Goal: Task Accomplishment & Management: Complete application form

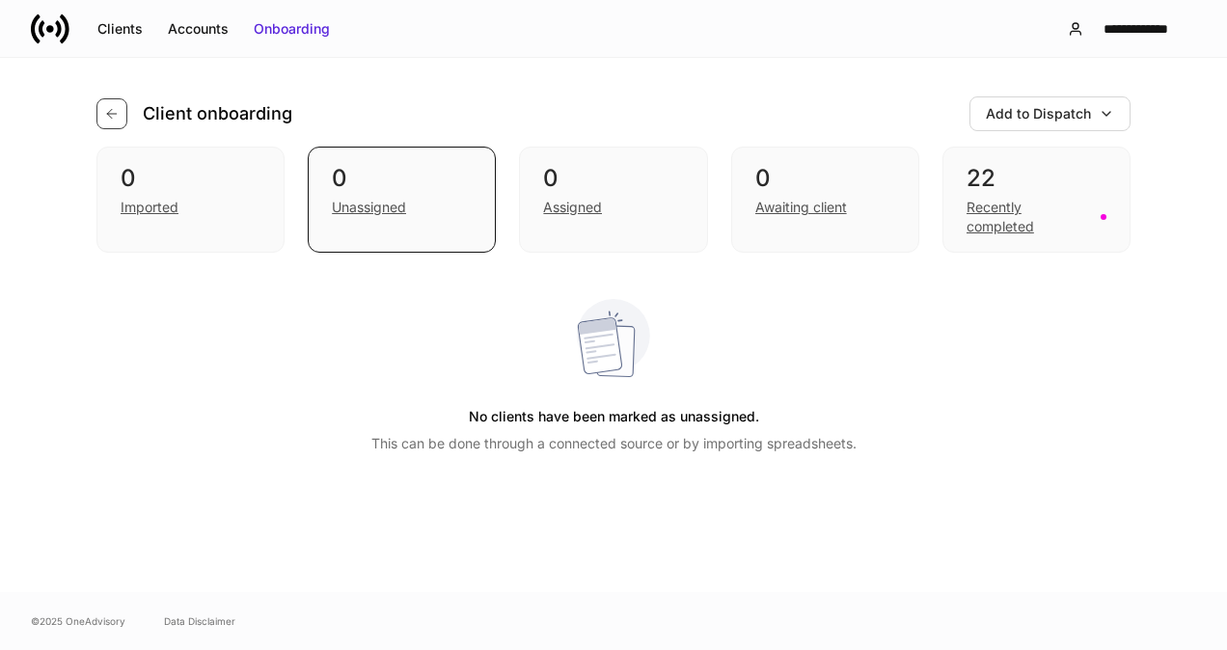
click at [114, 123] on button "button" at bounding box center [111, 113] width 31 height 31
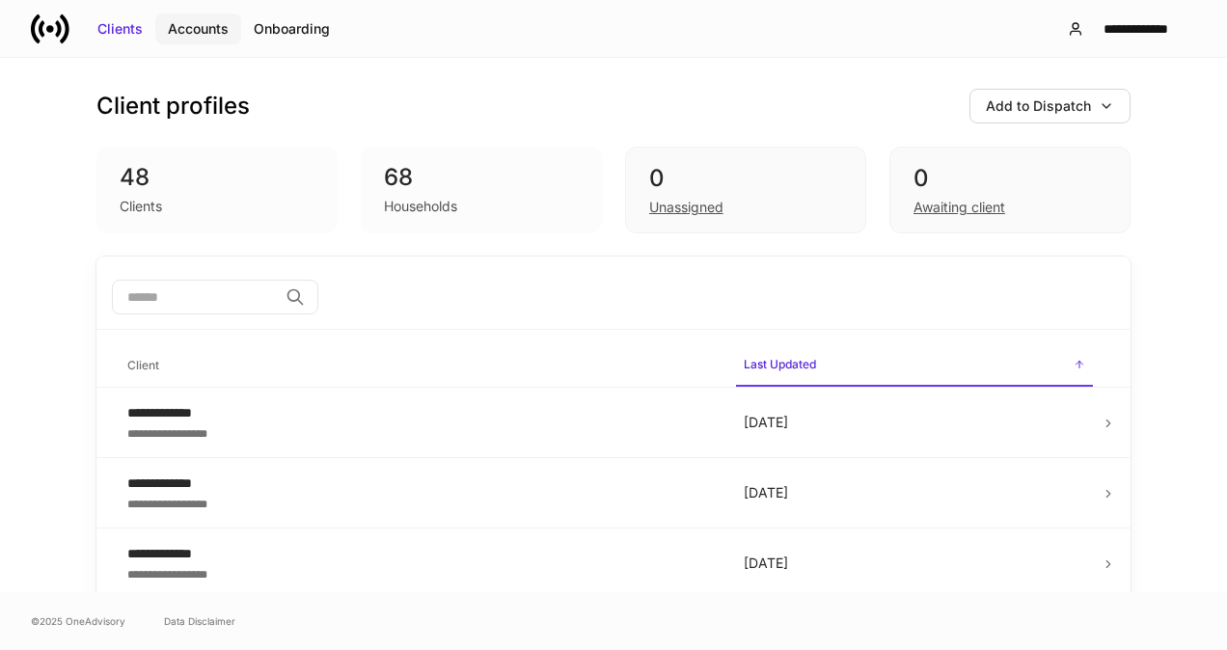
click at [192, 35] on div "Accounts" at bounding box center [198, 28] width 61 height 19
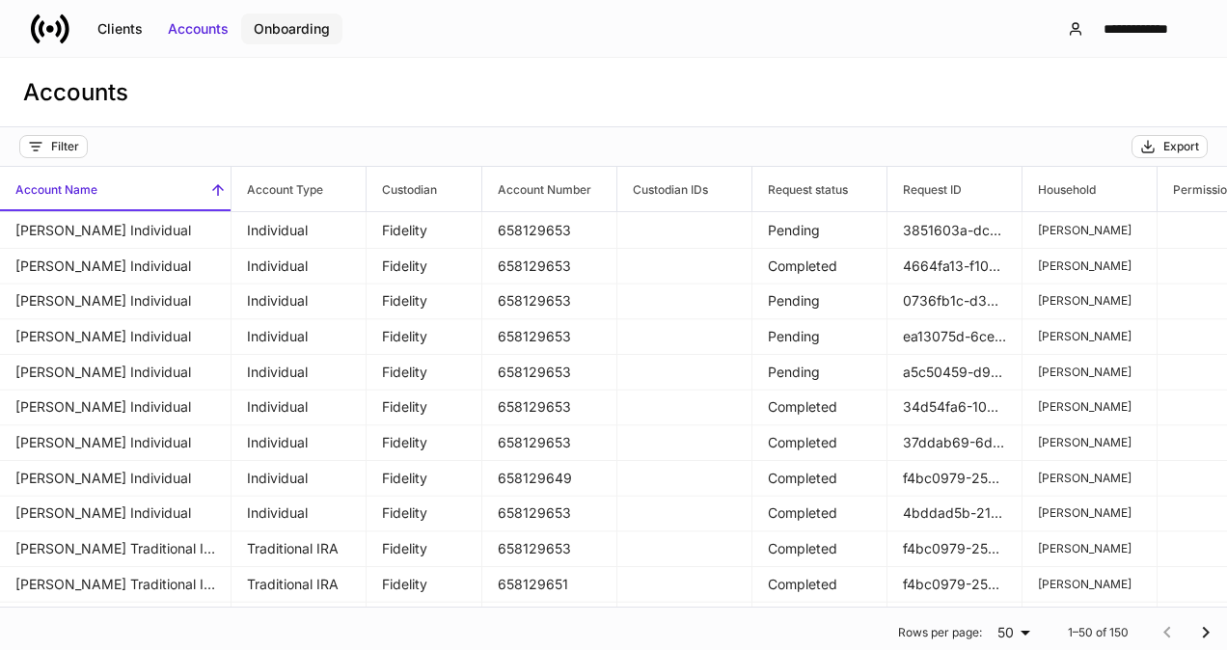
click at [286, 31] on div "Onboarding" at bounding box center [292, 28] width 76 height 19
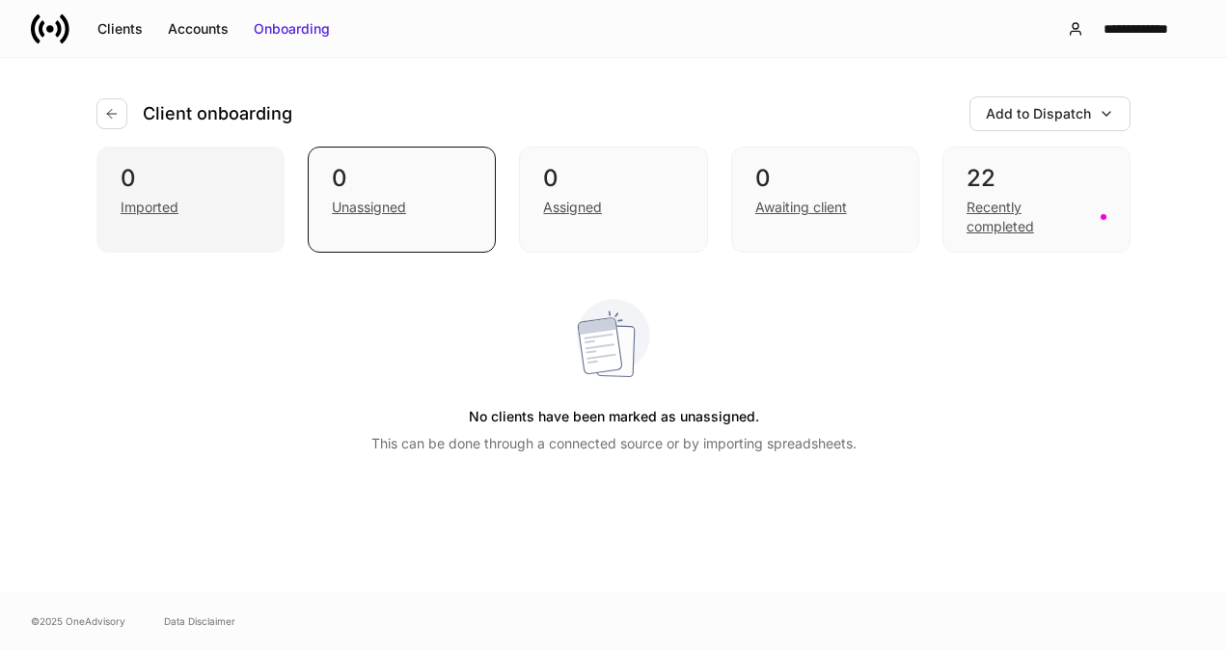
click at [155, 202] on div "Imported" at bounding box center [150, 207] width 58 height 19
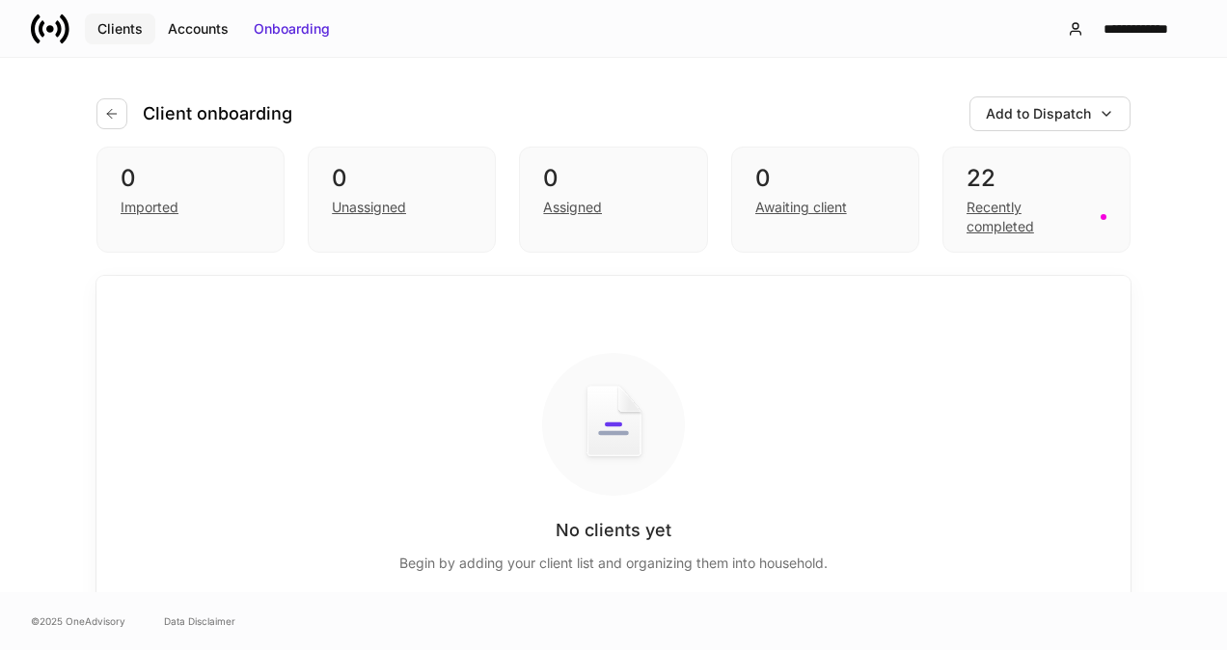
click at [139, 26] on div "Clients" at bounding box center [119, 28] width 45 height 19
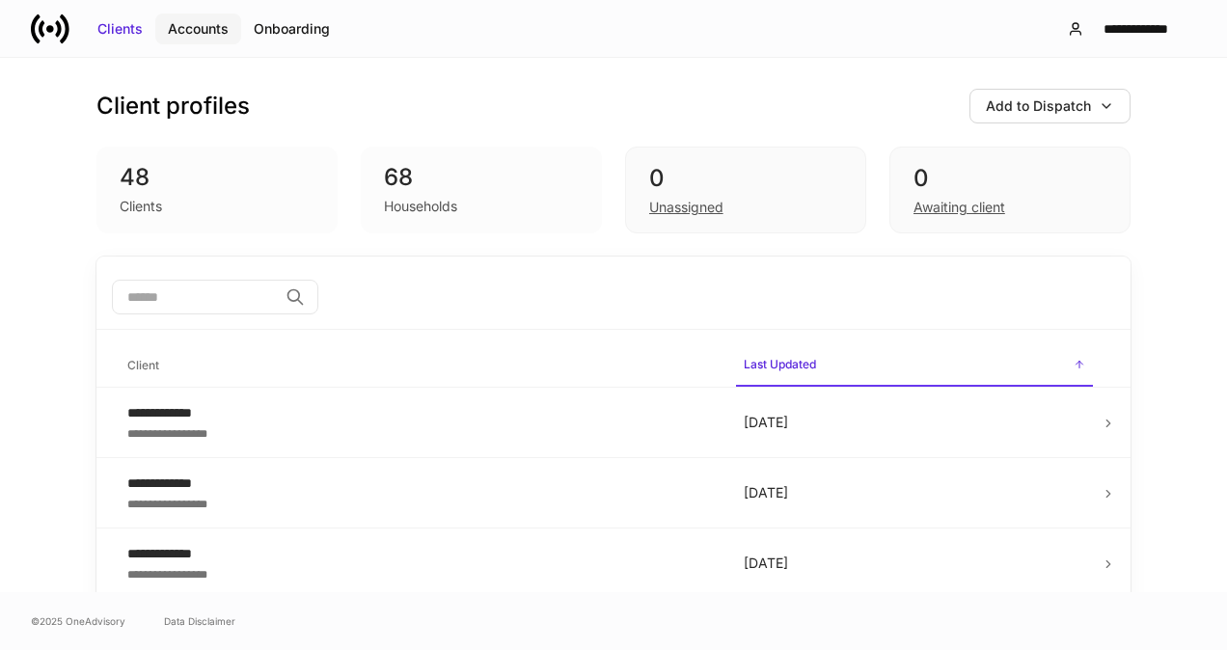
click at [211, 30] on div "Accounts" at bounding box center [198, 28] width 61 height 19
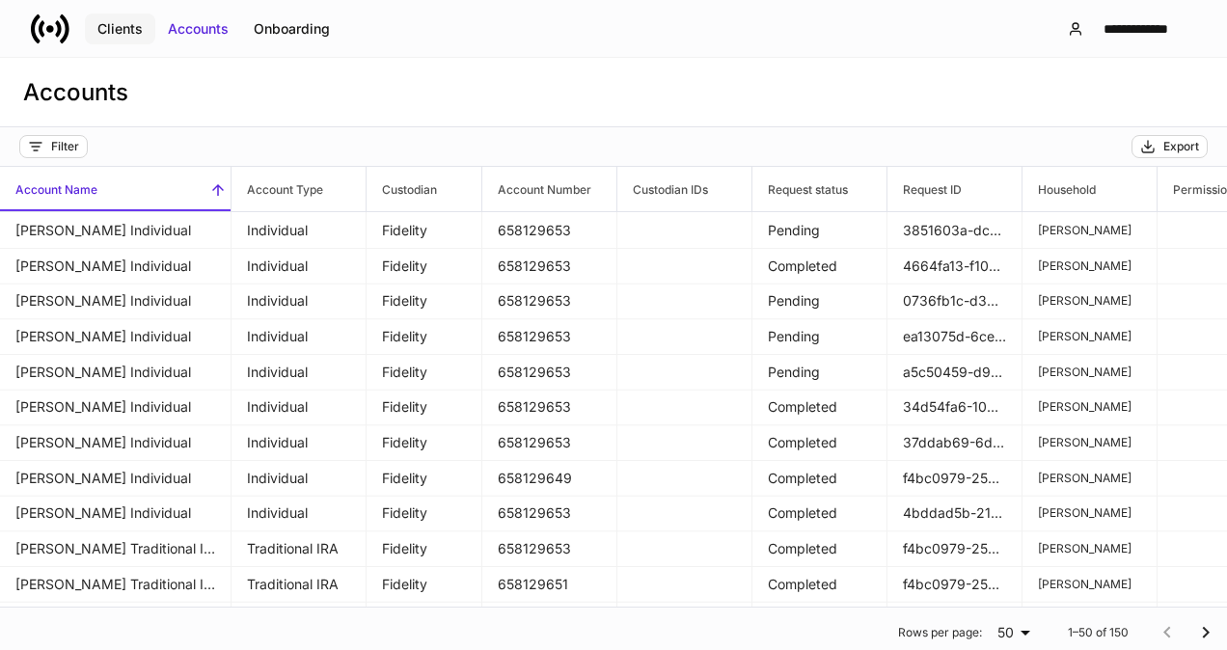
click at [124, 25] on div "Clients" at bounding box center [119, 28] width 45 height 19
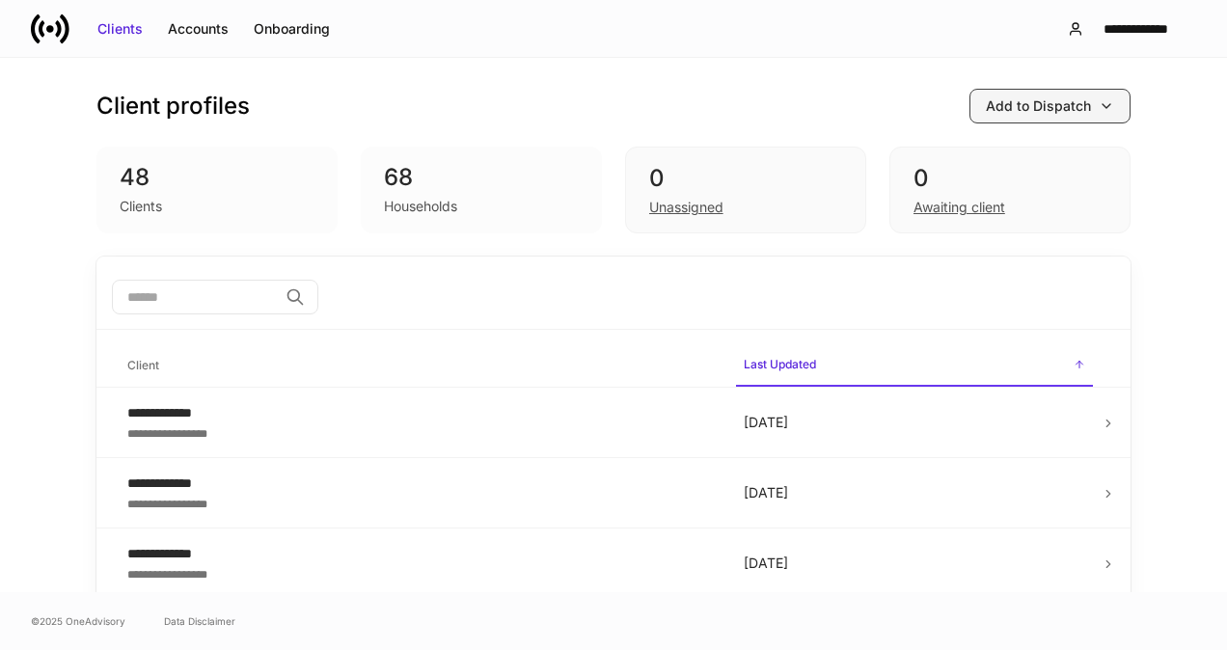
click at [1098, 106] on icon "button" at bounding box center [1105, 105] width 15 height 15
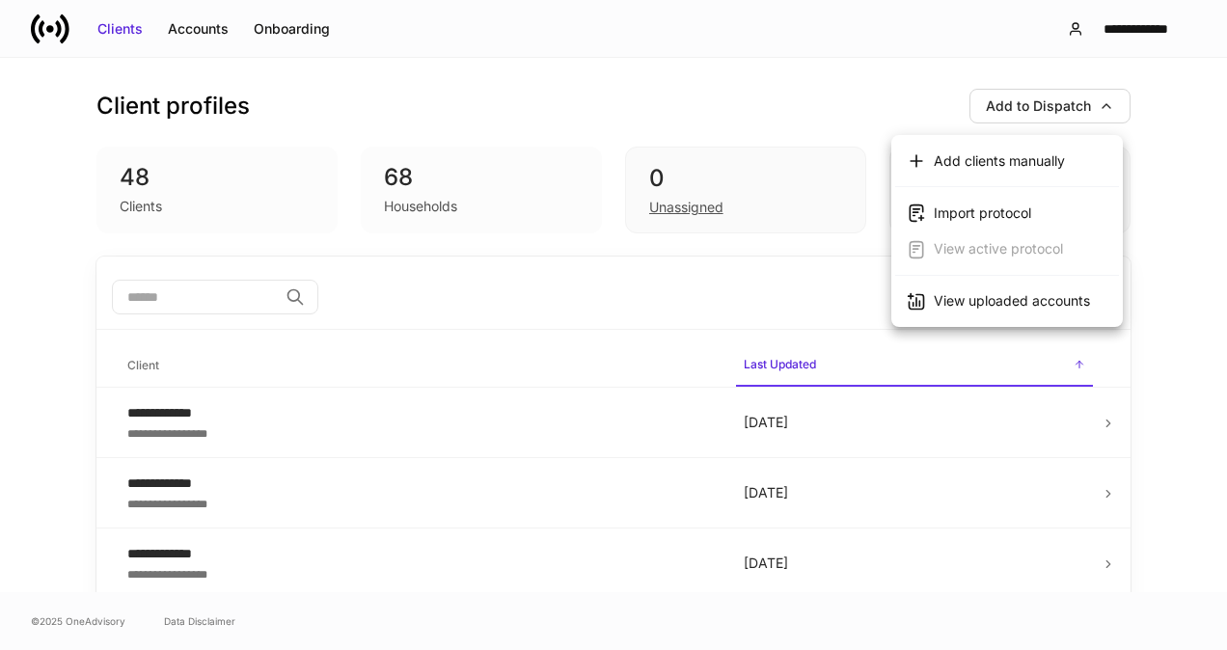
click at [337, 30] on div at bounding box center [613, 325] width 1227 height 650
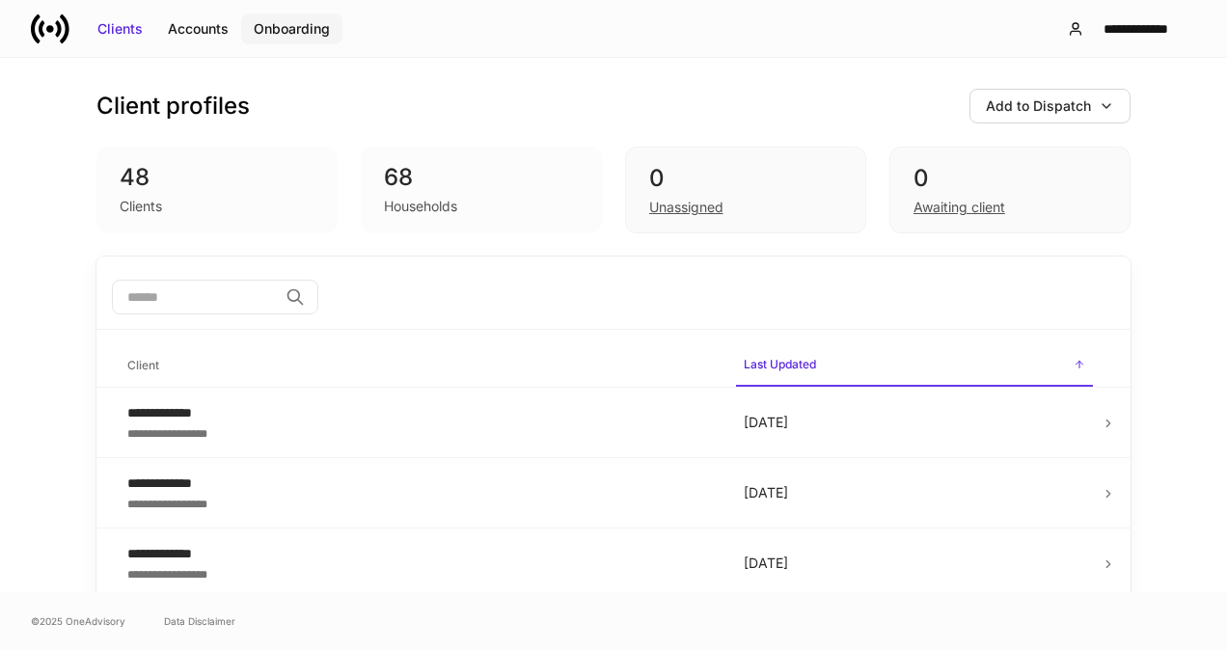
click at [318, 31] on div "Onboarding" at bounding box center [292, 28] width 76 height 19
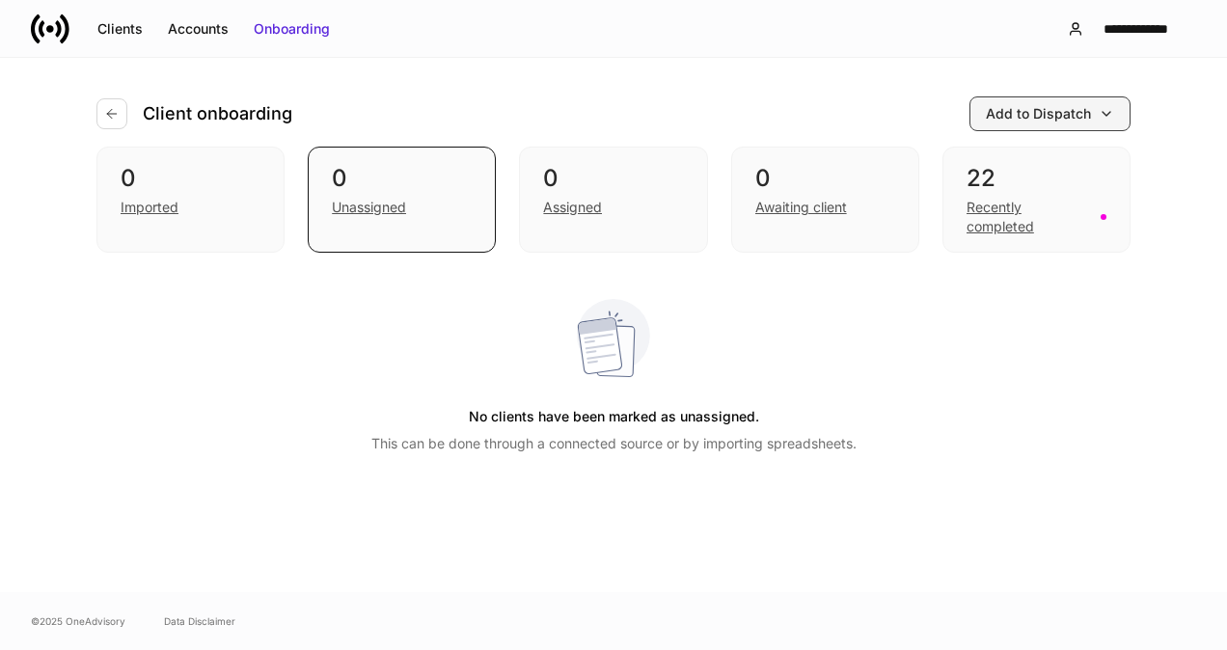
click at [1127, 107] on button "Add to Dispatch" at bounding box center [1049, 113] width 161 height 35
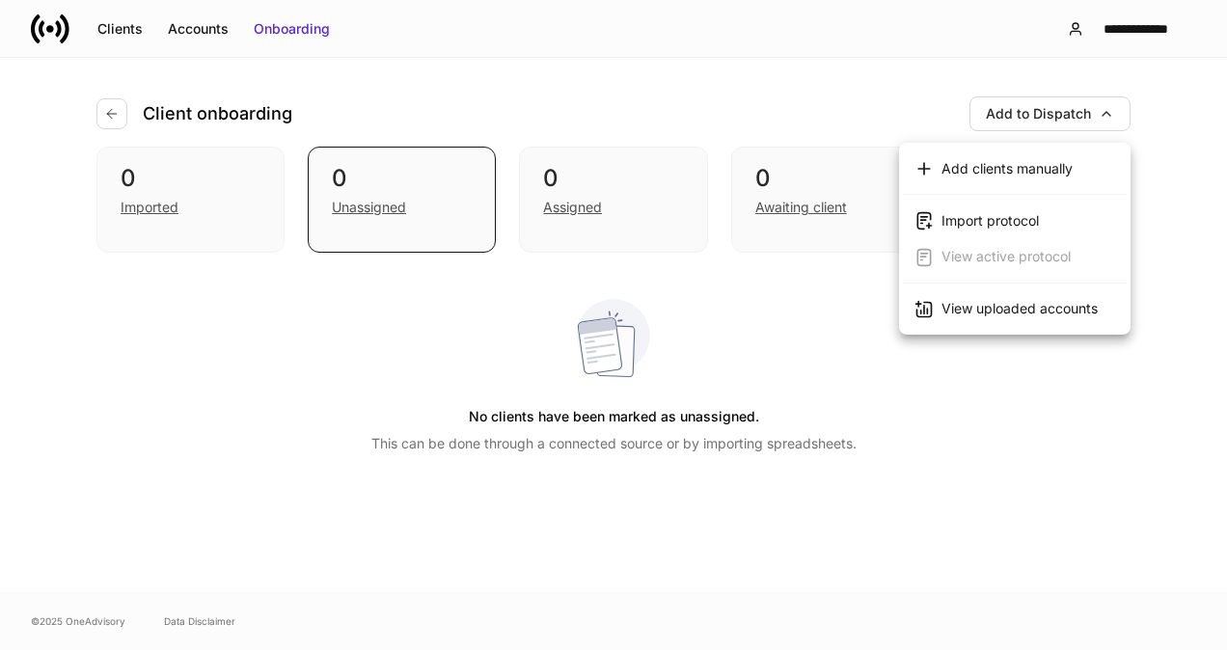
click at [116, 31] on div at bounding box center [613, 325] width 1227 height 650
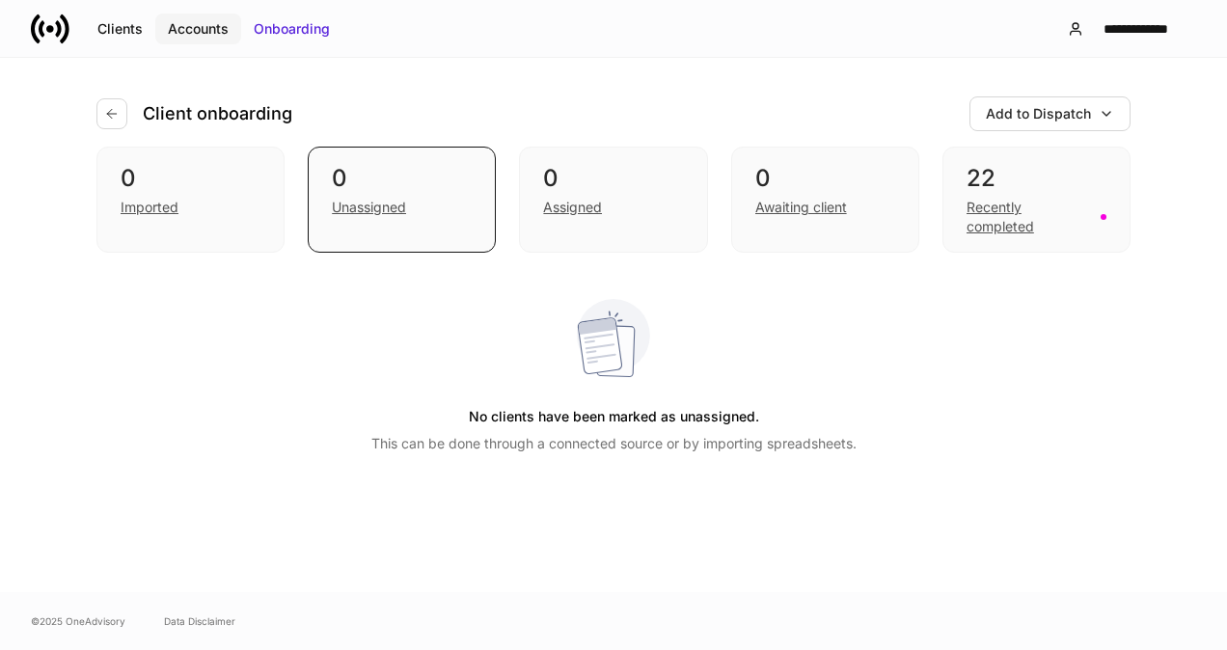
click at [125, 31] on div "Clients" at bounding box center [119, 28] width 45 height 19
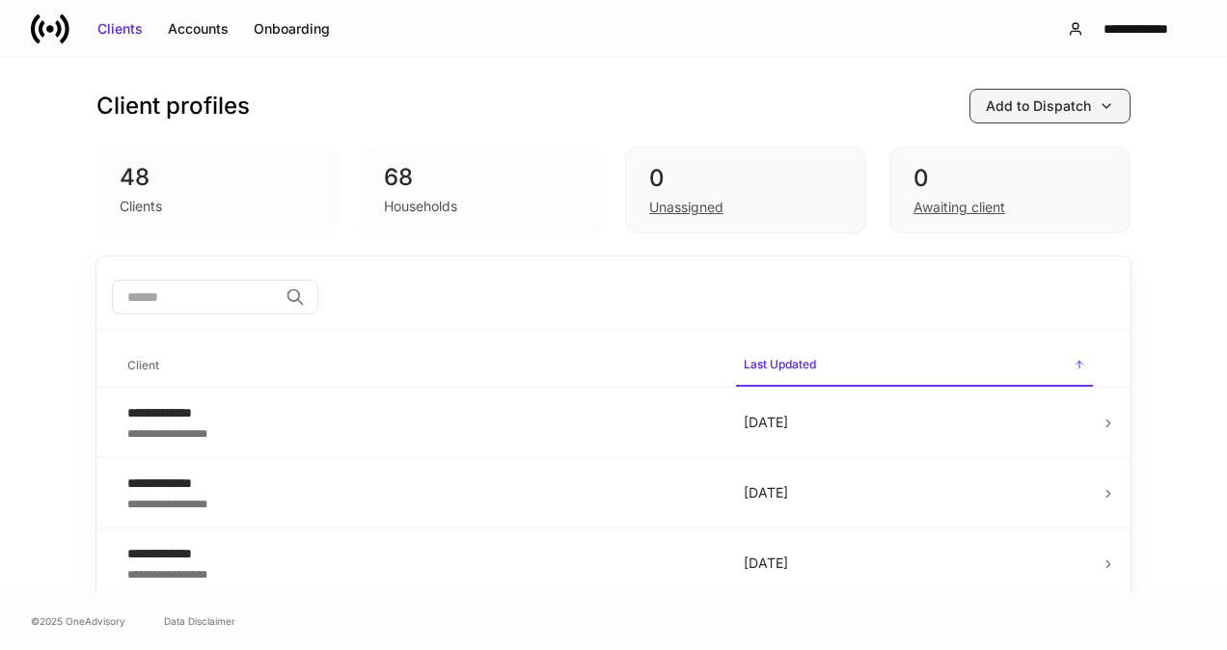
click at [1090, 104] on div "Add to Dispatch" at bounding box center [1050, 105] width 128 height 19
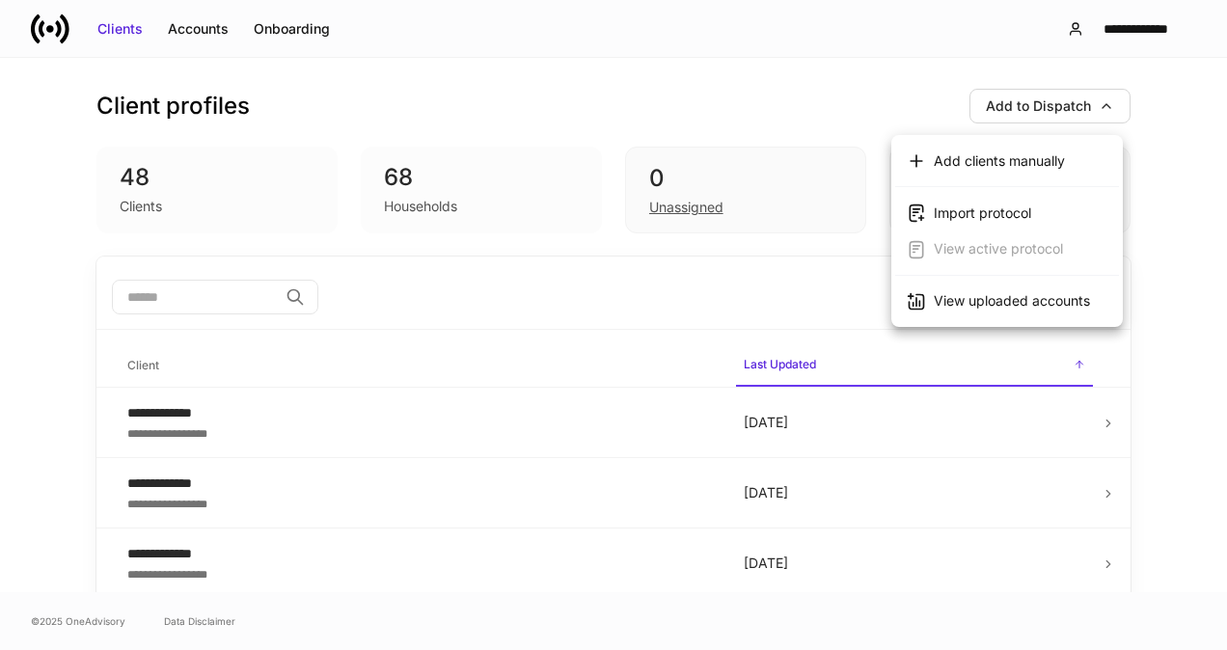
click at [687, 75] on div at bounding box center [613, 325] width 1227 height 650
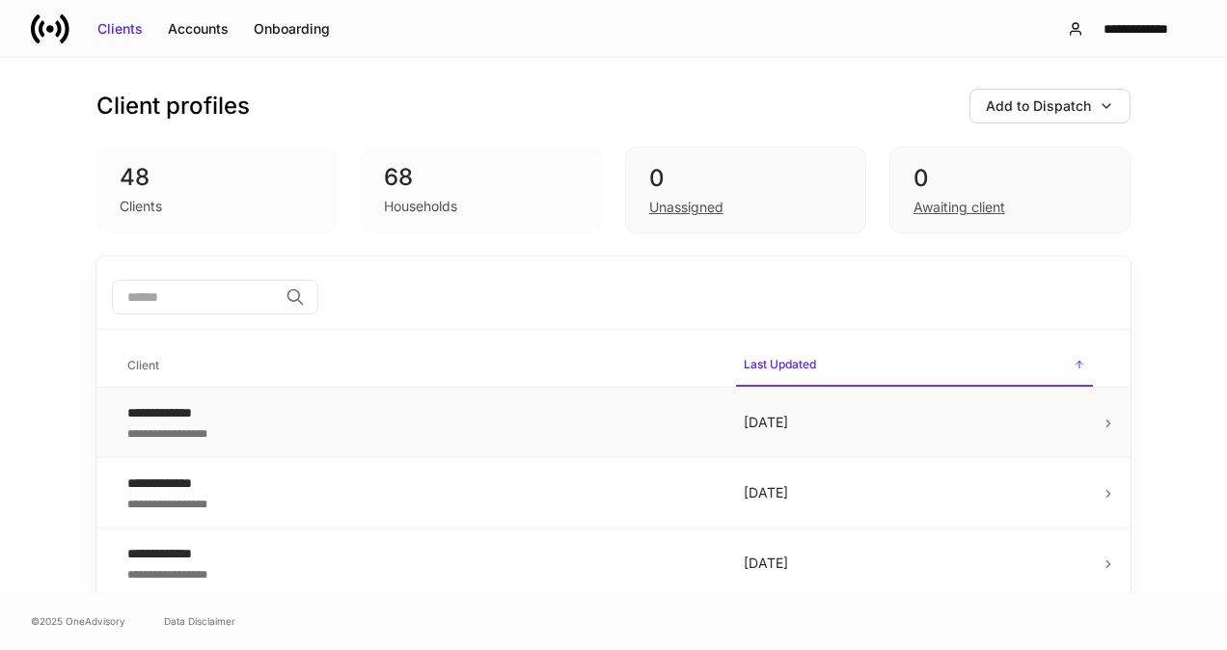
click at [498, 424] on div "**********" at bounding box center [419, 431] width 585 height 19
click at [263, 25] on div "Onboarding" at bounding box center [292, 28] width 76 height 19
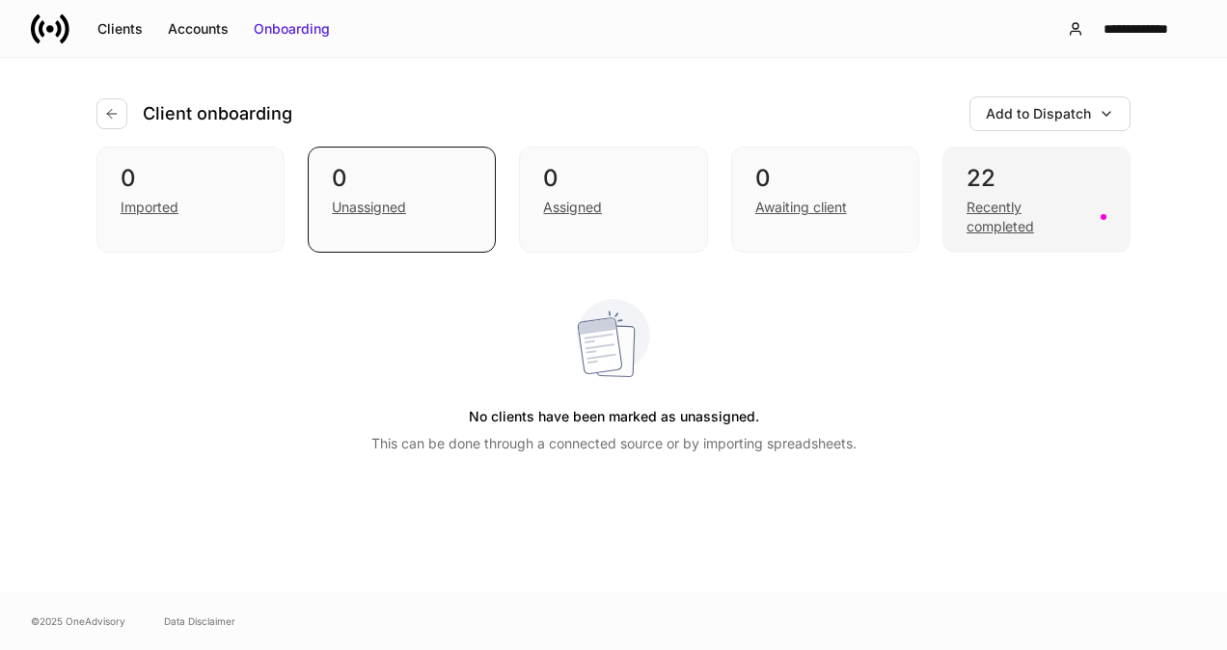
click at [1065, 222] on div "Recently completed" at bounding box center [1027, 217] width 122 height 39
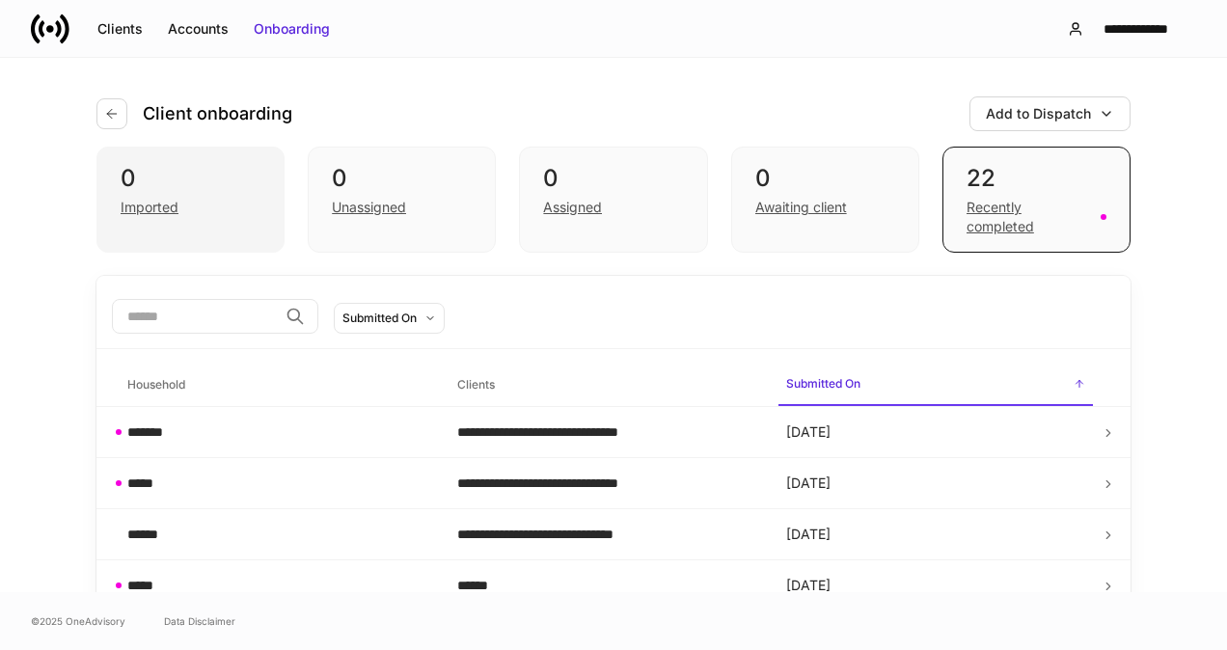
click at [121, 164] on div "0" at bounding box center [191, 178] width 140 height 31
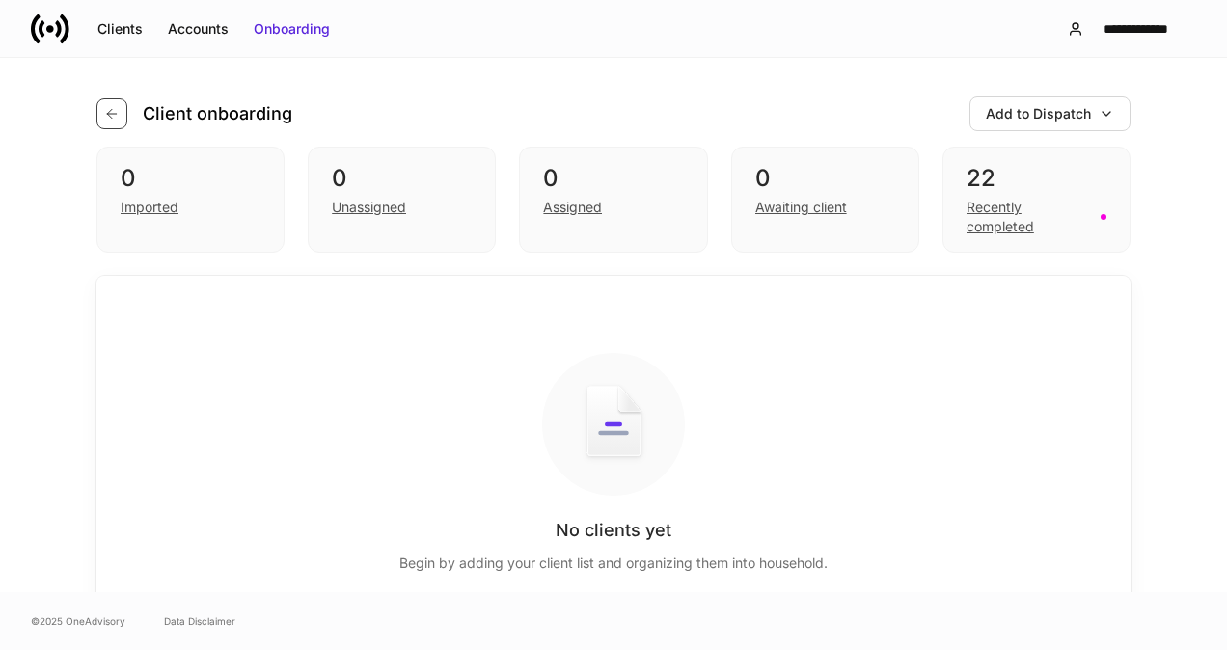
click at [105, 118] on icon "button" at bounding box center [111, 113] width 15 height 15
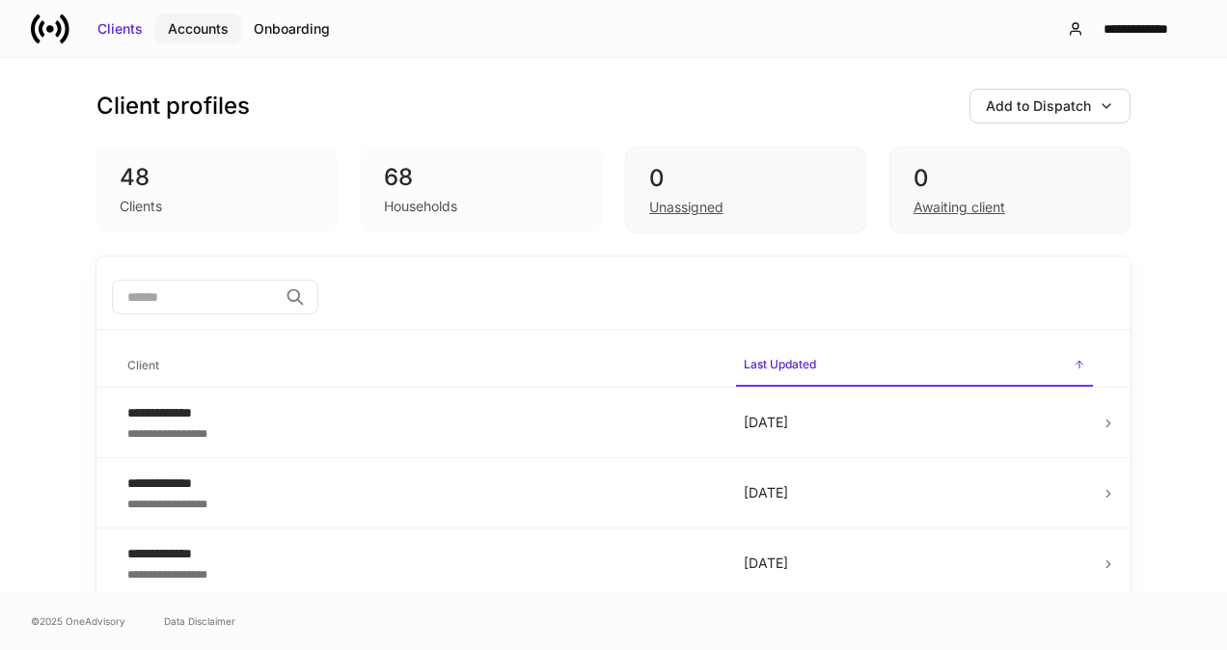
click at [222, 23] on div "Accounts" at bounding box center [198, 28] width 61 height 19
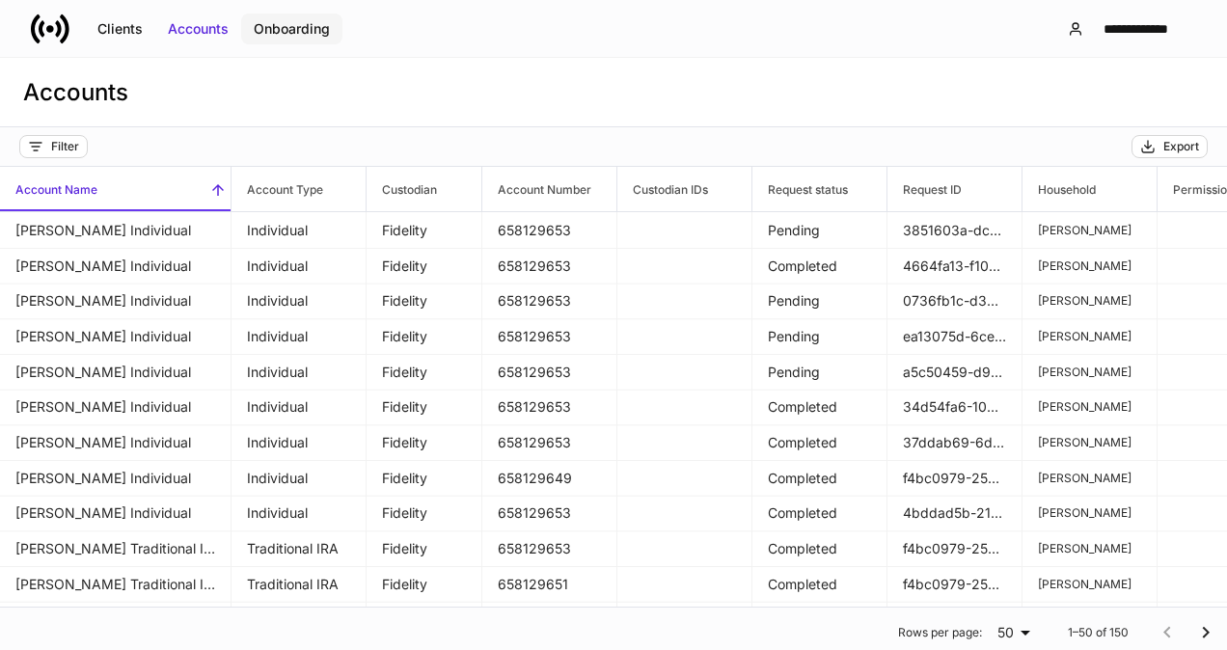
click at [309, 27] on div "Onboarding" at bounding box center [292, 28] width 76 height 19
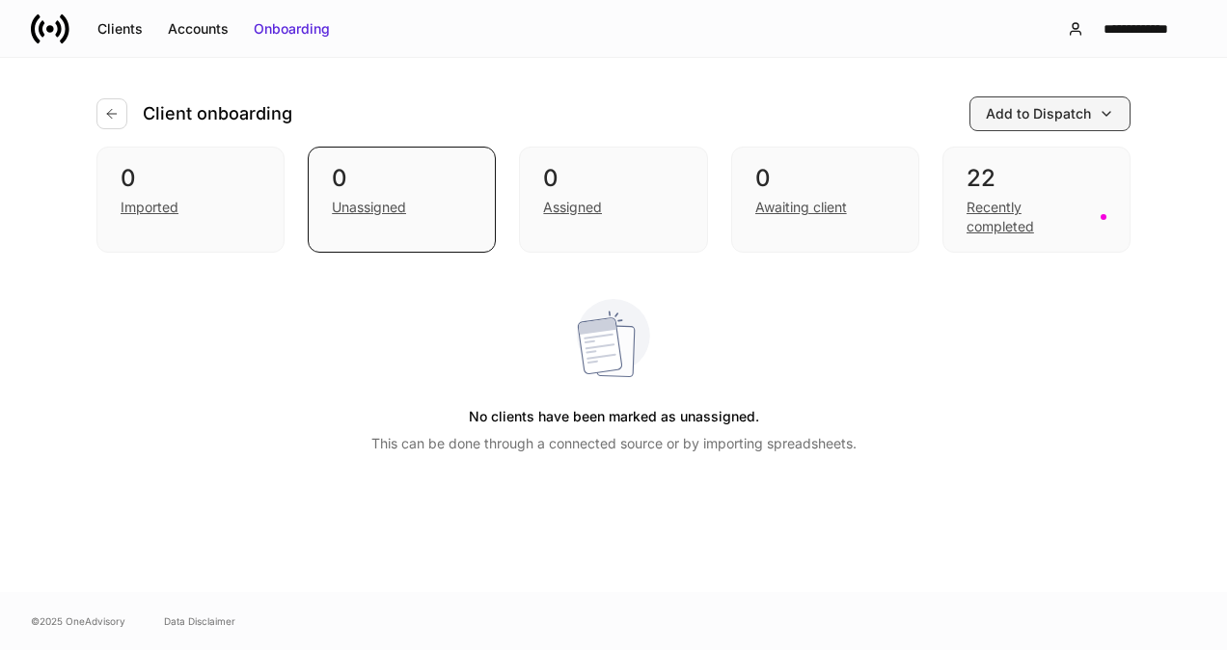
click at [1114, 110] on button "Add to Dispatch" at bounding box center [1049, 113] width 161 height 35
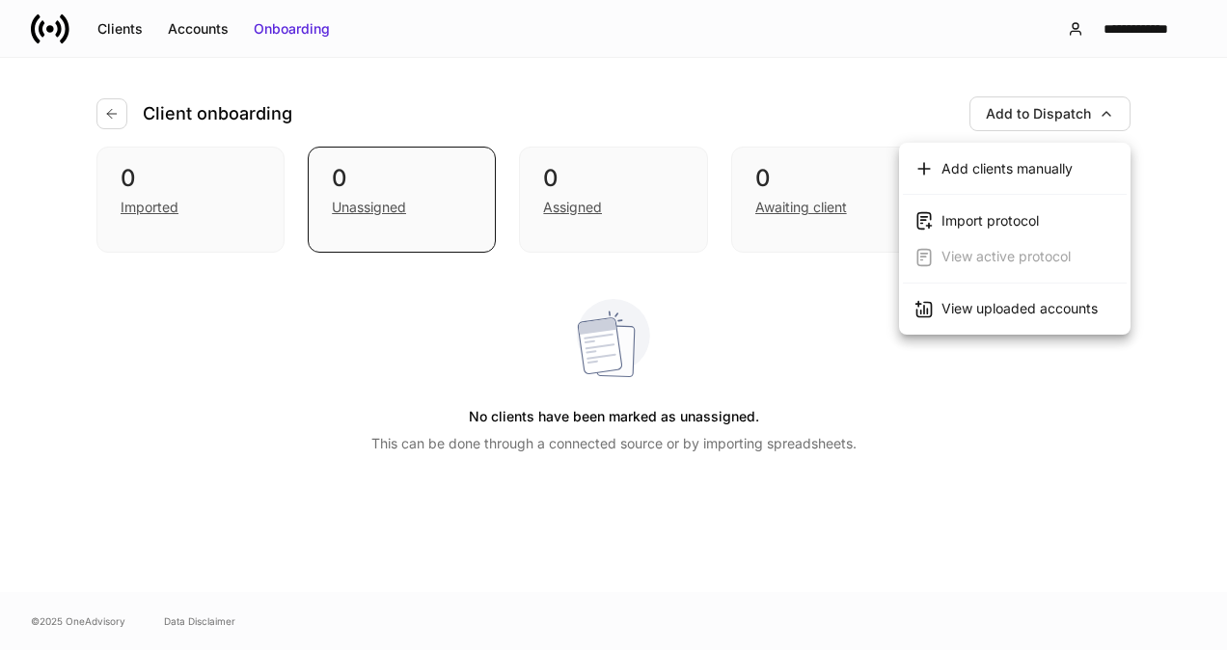
click at [1064, 215] on li "Import protocol" at bounding box center [1014, 221] width 231 height 36
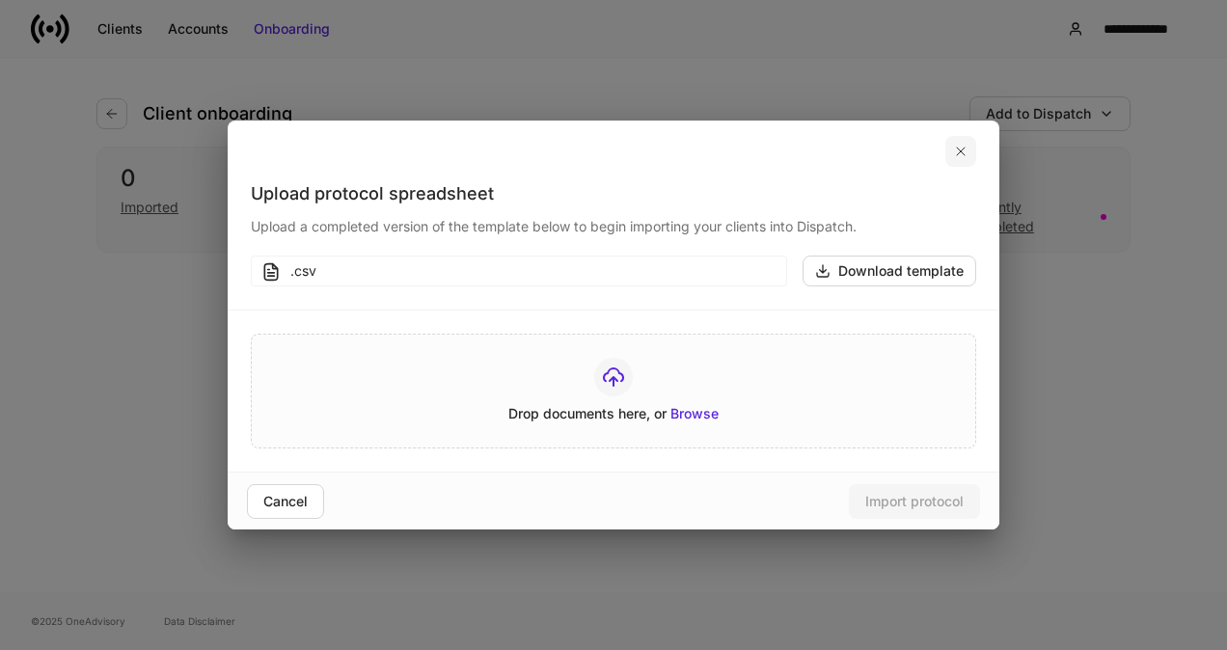
click at [954, 144] on icon "button" at bounding box center [960, 151] width 15 height 15
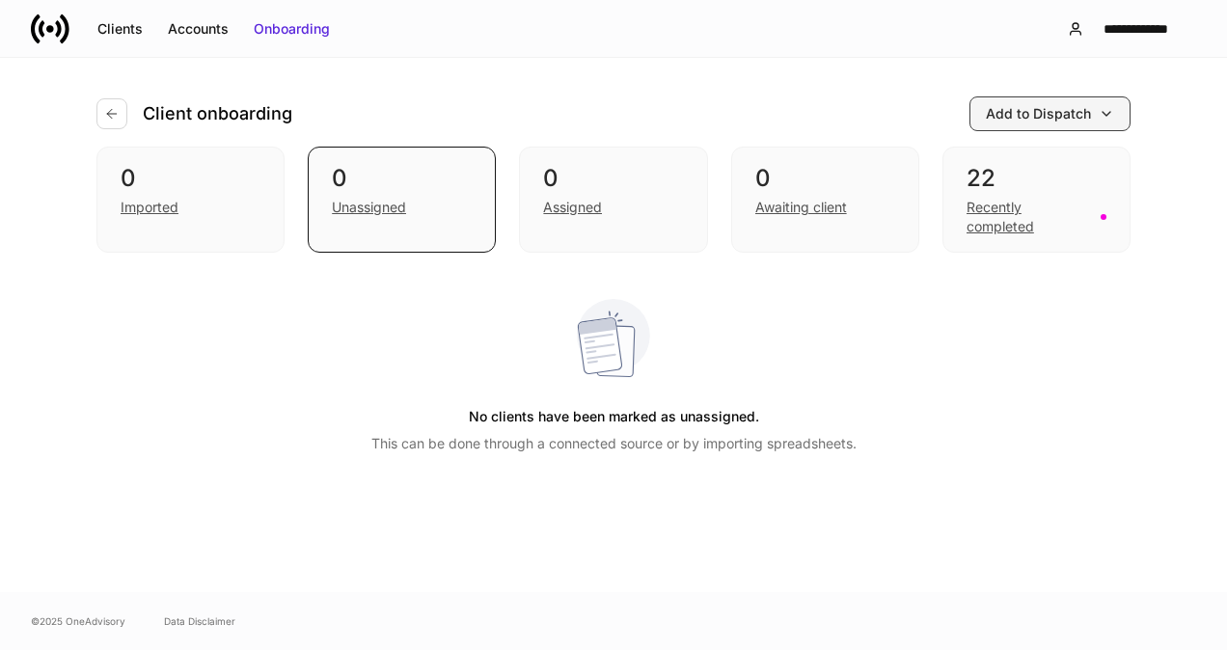
click at [1122, 108] on button "Add to Dispatch" at bounding box center [1049, 113] width 161 height 35
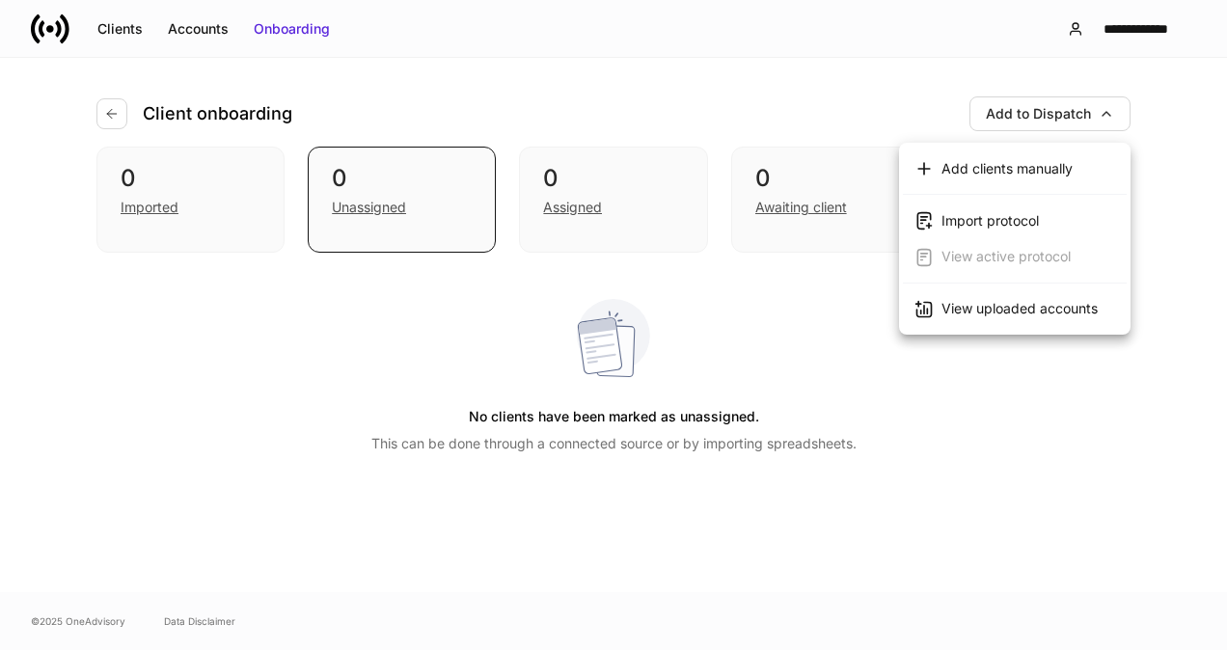
click at [1043, 308] on div "View uploaded accounts" at bounding box center [1019, 308] width 156 height 19
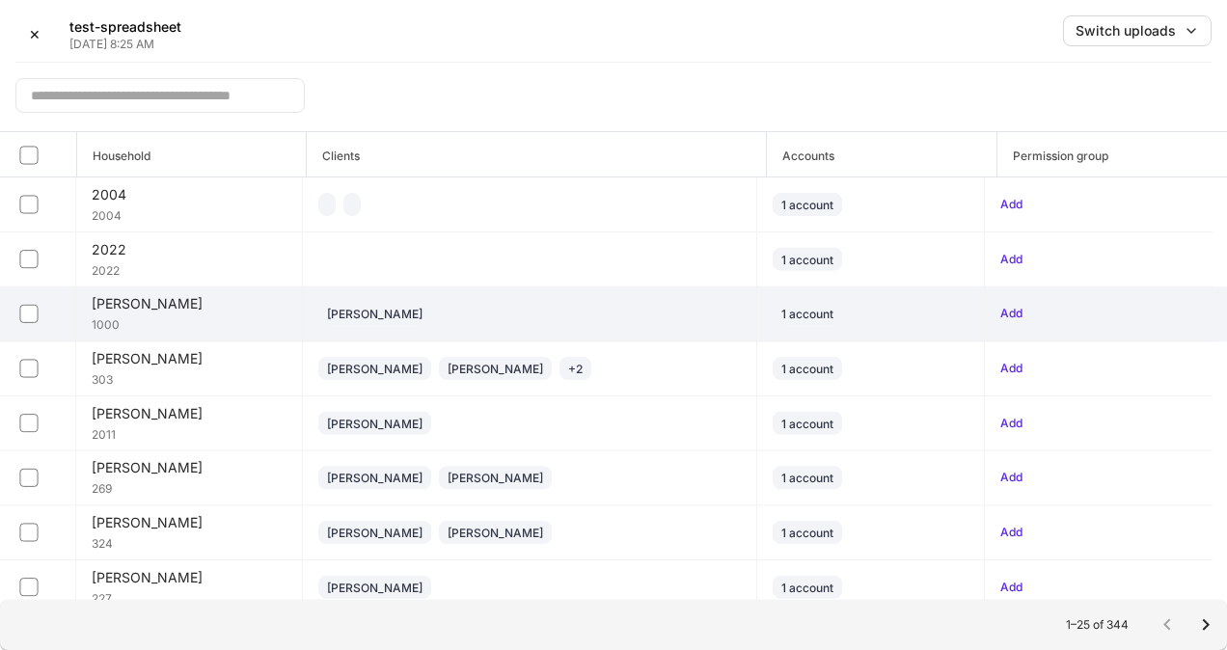
click at [125, 310] on div "Abbott" at bounding box center [190, 303] width 196 height 19
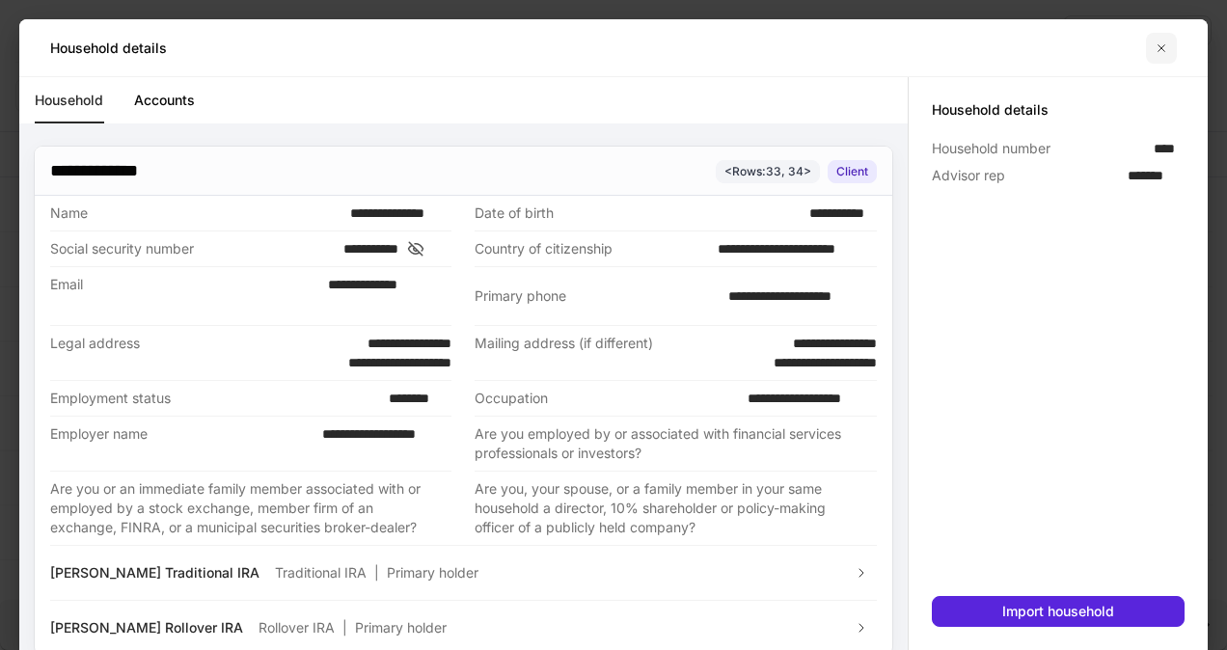
click at [1159, 44] on icon "button" at bounding box center [1160, 48] width 15 height 15
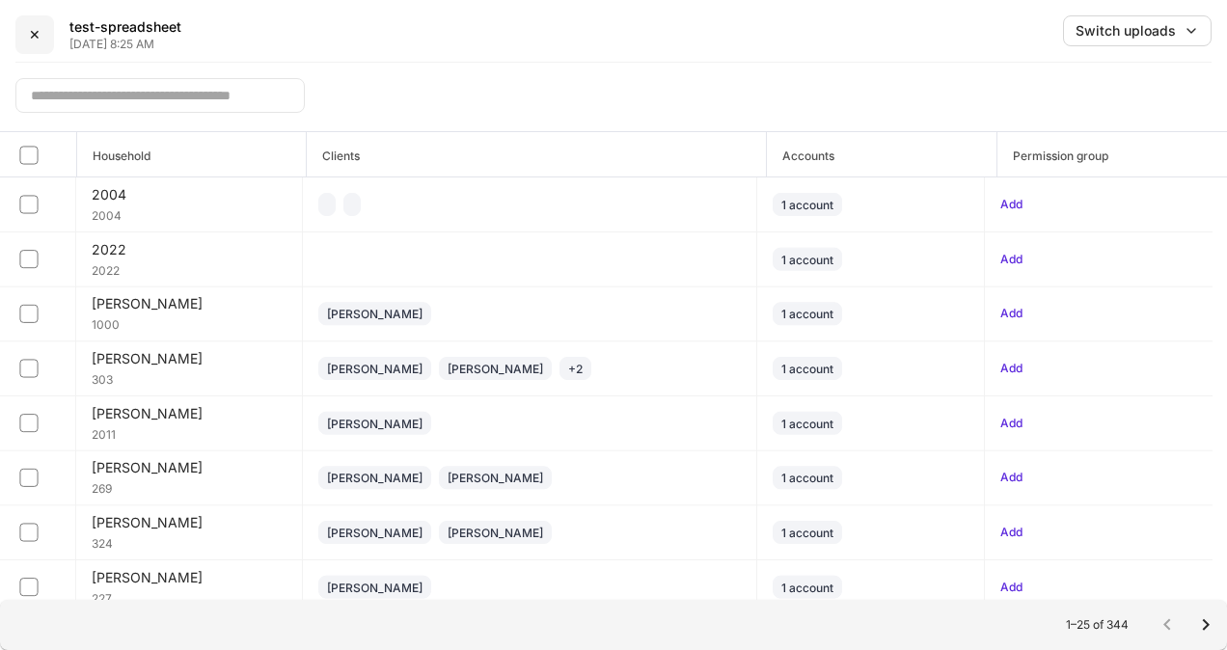
click at [23, 39] on button "✕" at bounding box center [34, 34] width 39 height 39
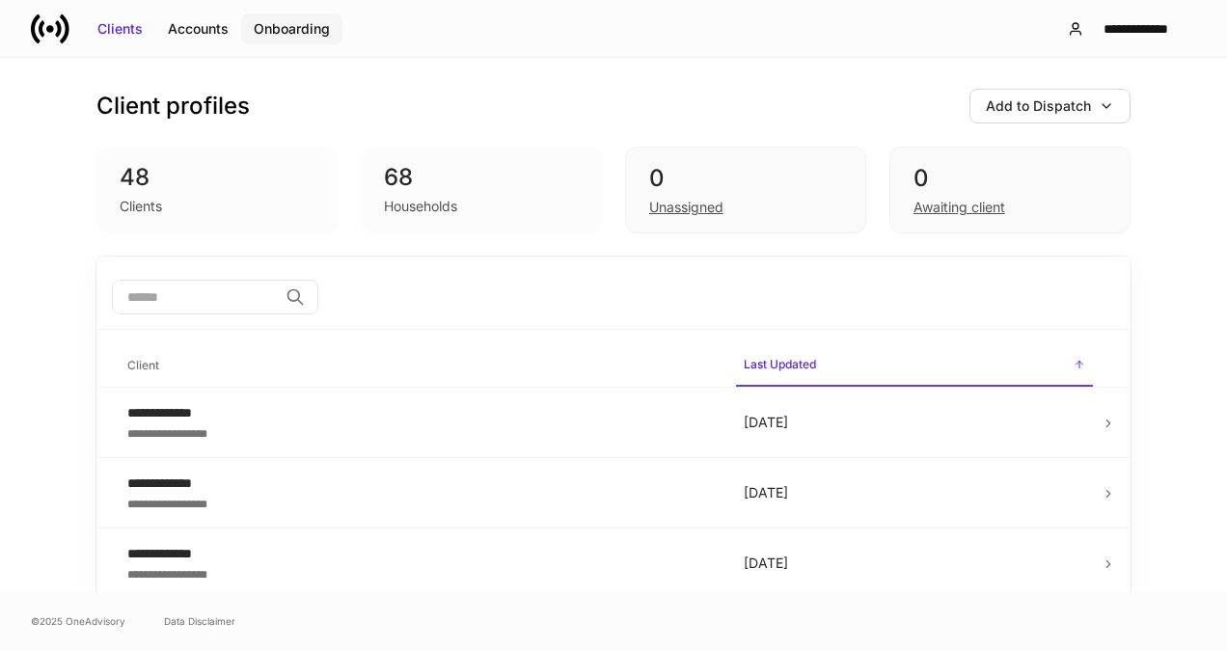
click at [318, 21] on div "Onboarding" at bounding box center [292, 28] width 76 height 19
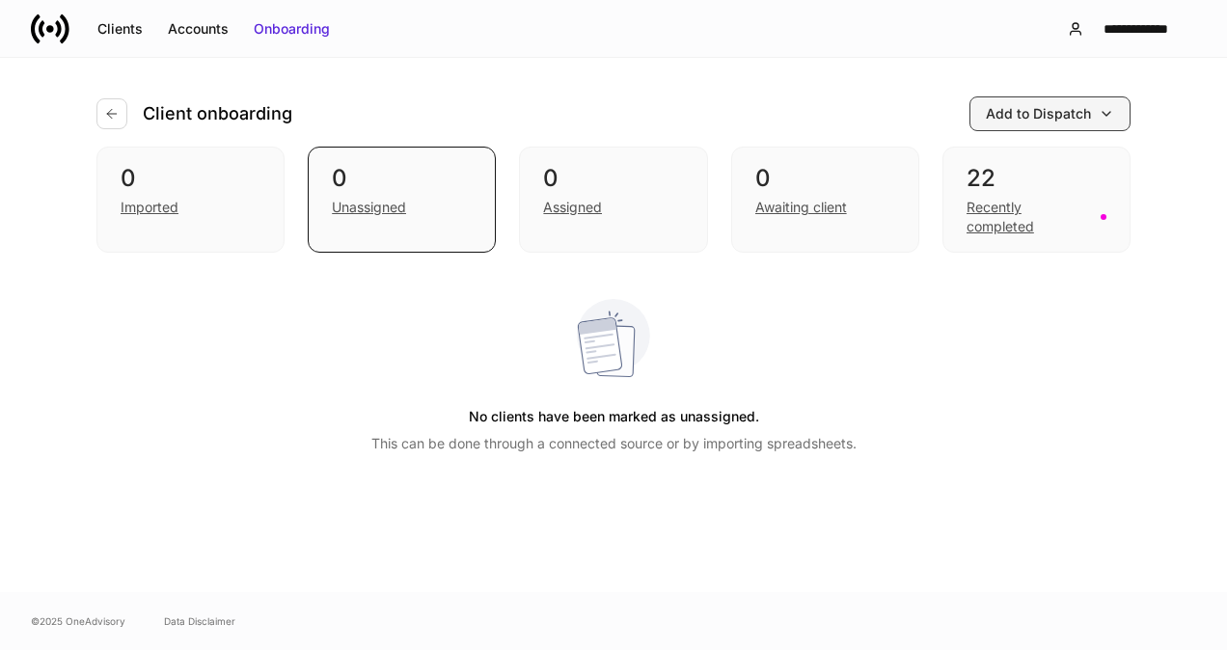
click at [1103, 119] on icon "button" at bounding box center [1105, 113] width 15 height 15
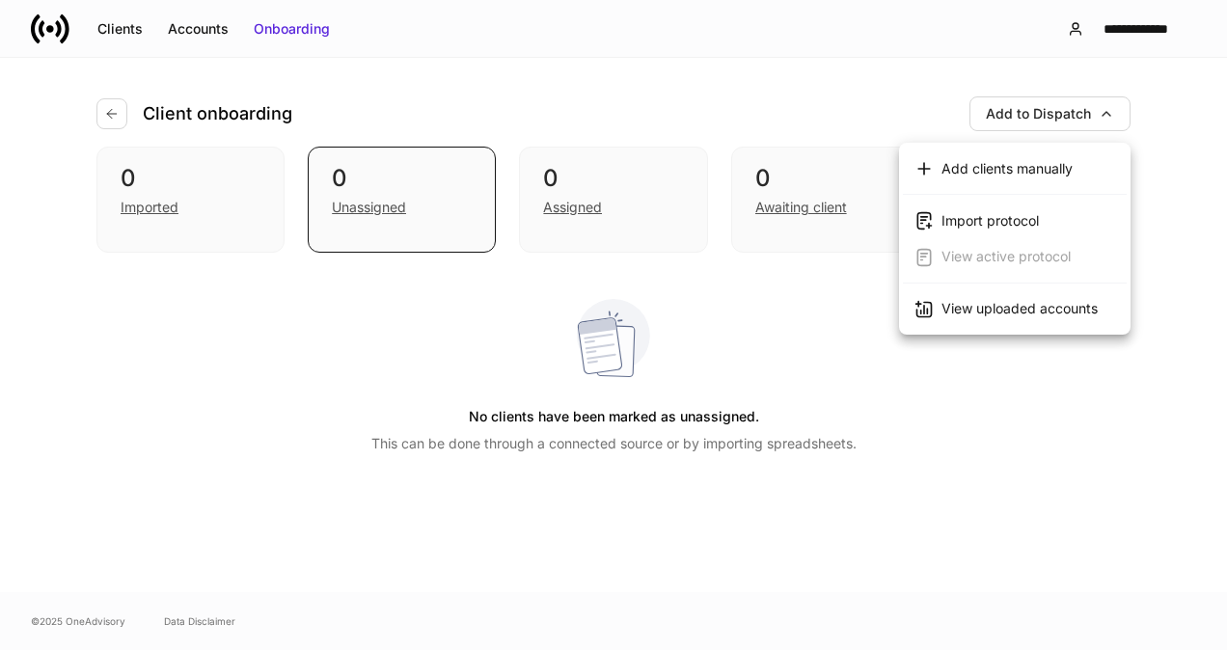
click at [108, 114] on div at bounding box center [613, 325] width 1227 height 650
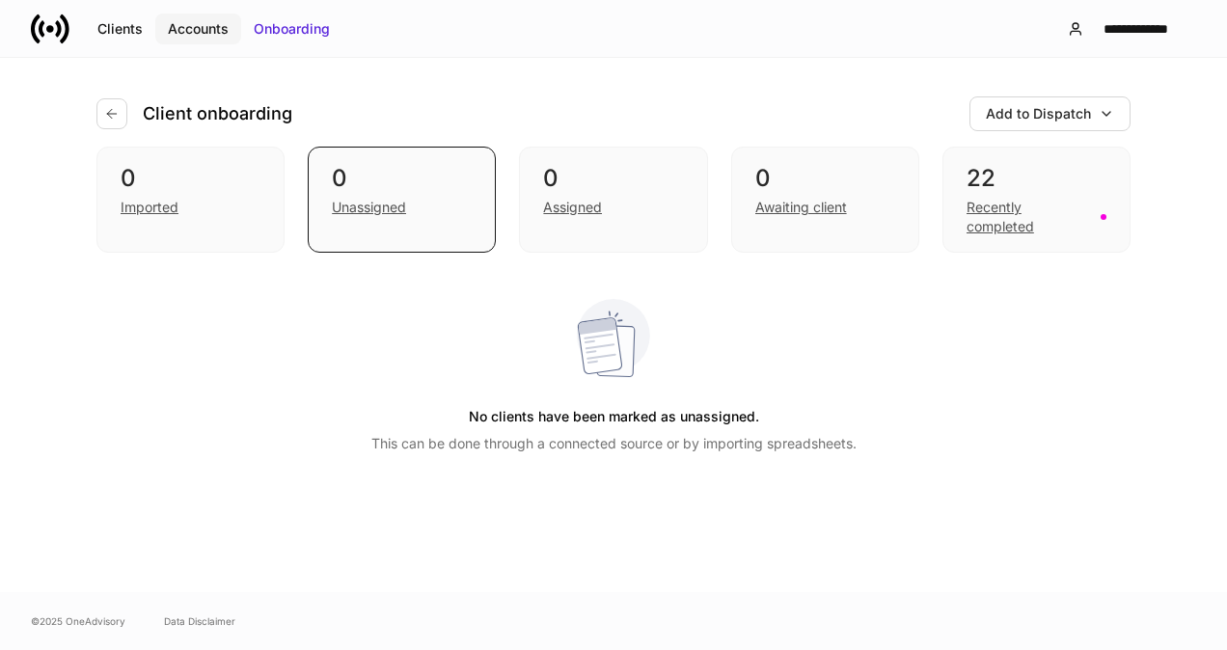
click at [208, 40] on button "Accounts" at bounding box center [198, 29] width 86 height 31
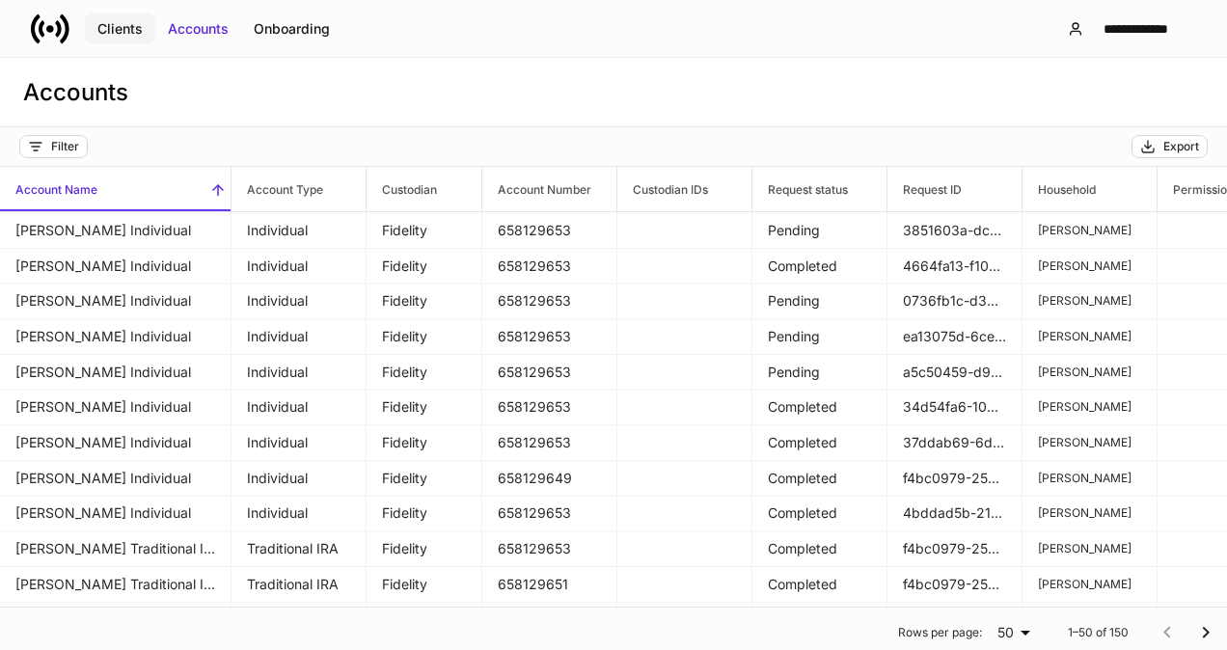
click at [134, 30] on div "Clients" at bounding box center [119, 28] width 45 height 19
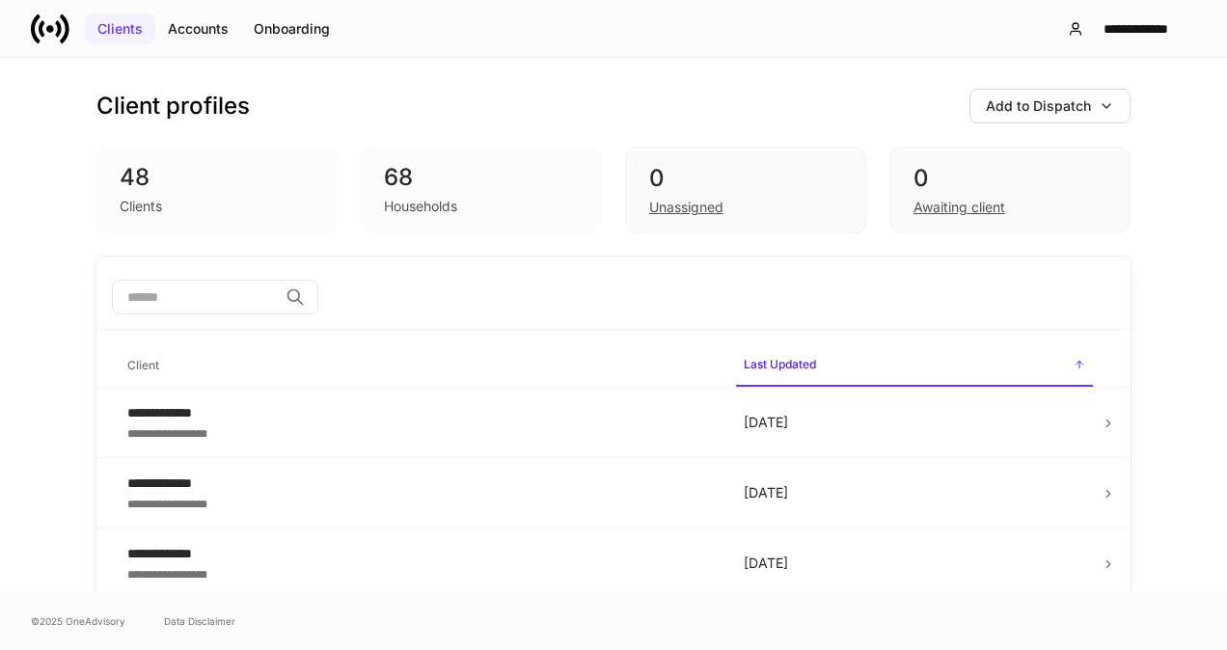
click at [129, 26] on div "Clients" at bounding box center [119, 28] width 45 height 19
click at [320, 26] on div "Onboarding" at bounding box center [292, 28] width 76 height 19
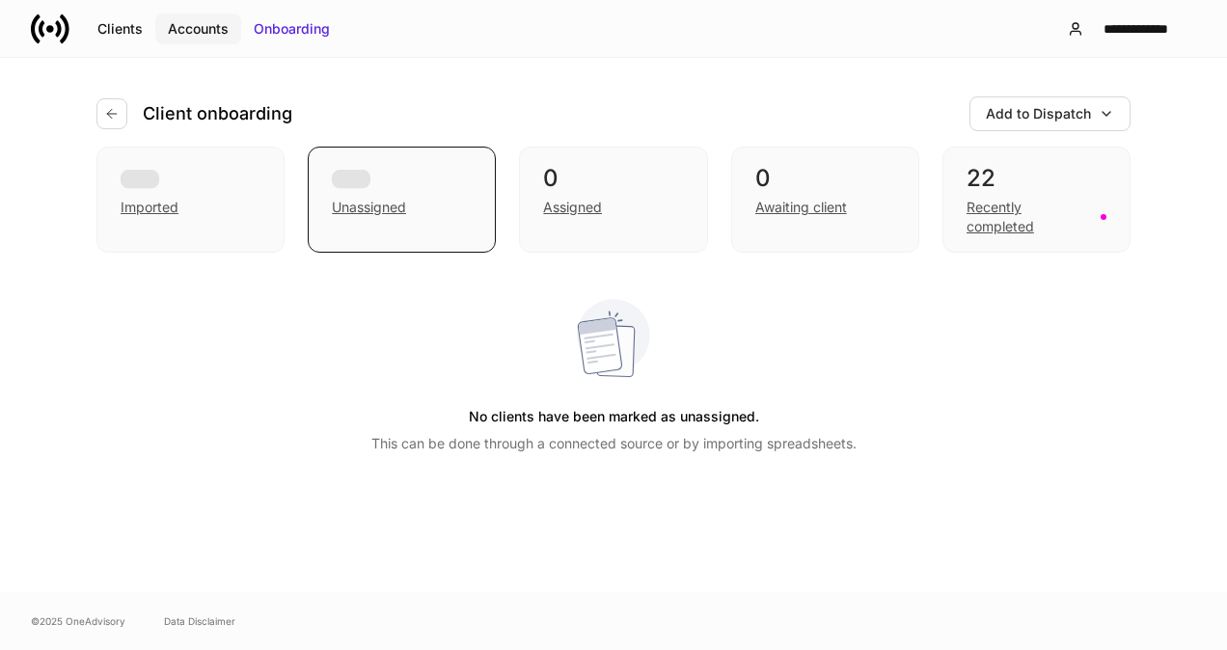
click at [231, 35] on button "Accounts" at bounding box center [198, 29] width 86 height 31
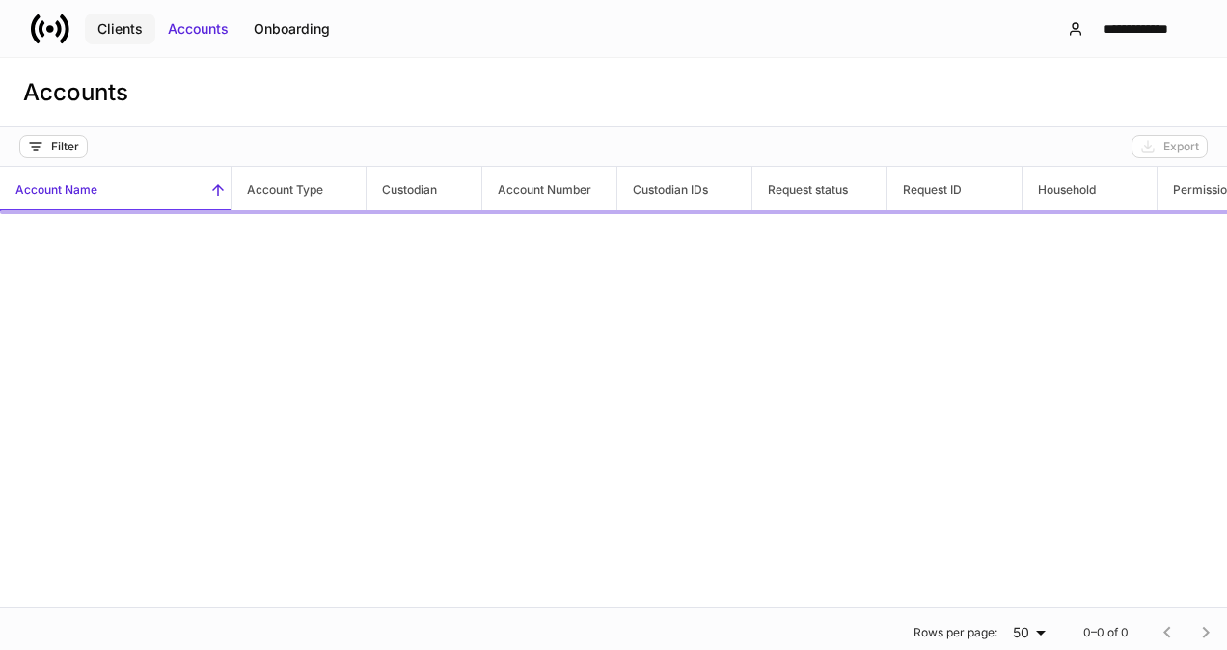
click at [139, 32] on div "Clients" at bounding box center [119, 28] width 45 height 19
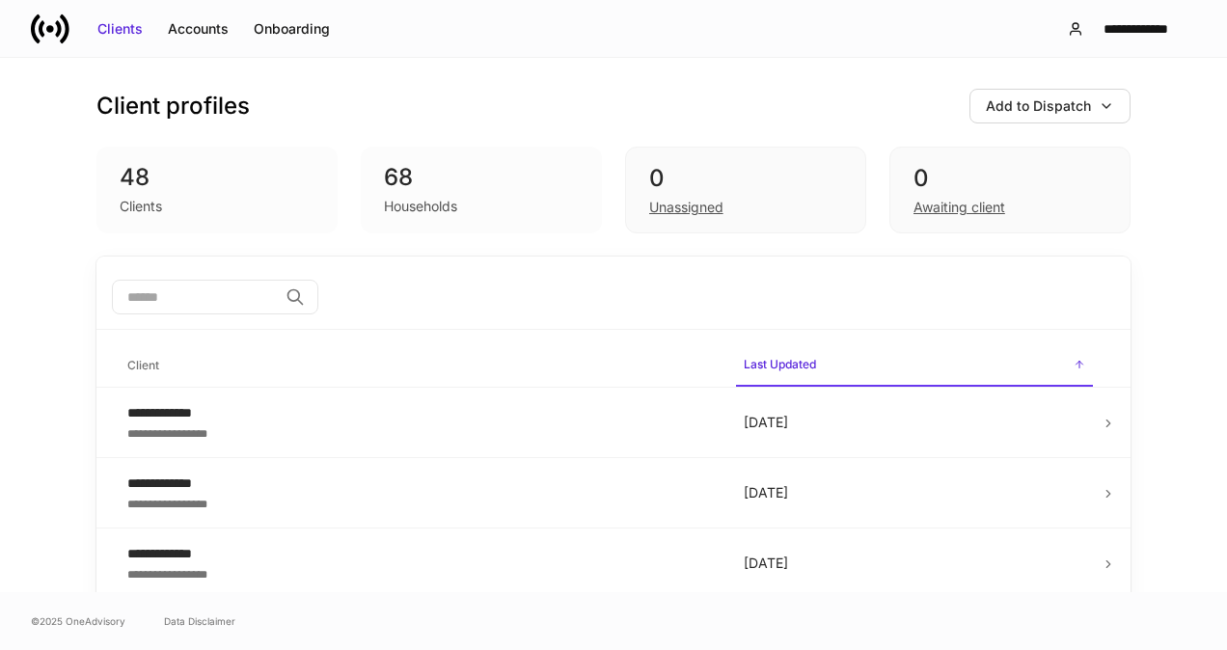
click at [486, 47] on div "**********" at bounding box center [613, 28] width 1227 height 57
click at [1201, 31] on div "**********" at bounding box center [613, 28] width 1227 height 57
click at [1186, 149] on div "**********" at bounding box center [613, 325] width 1227 height 534
click at [198, 30] on div "Accounts" at bounding box center [198, 28] width 61 height 19
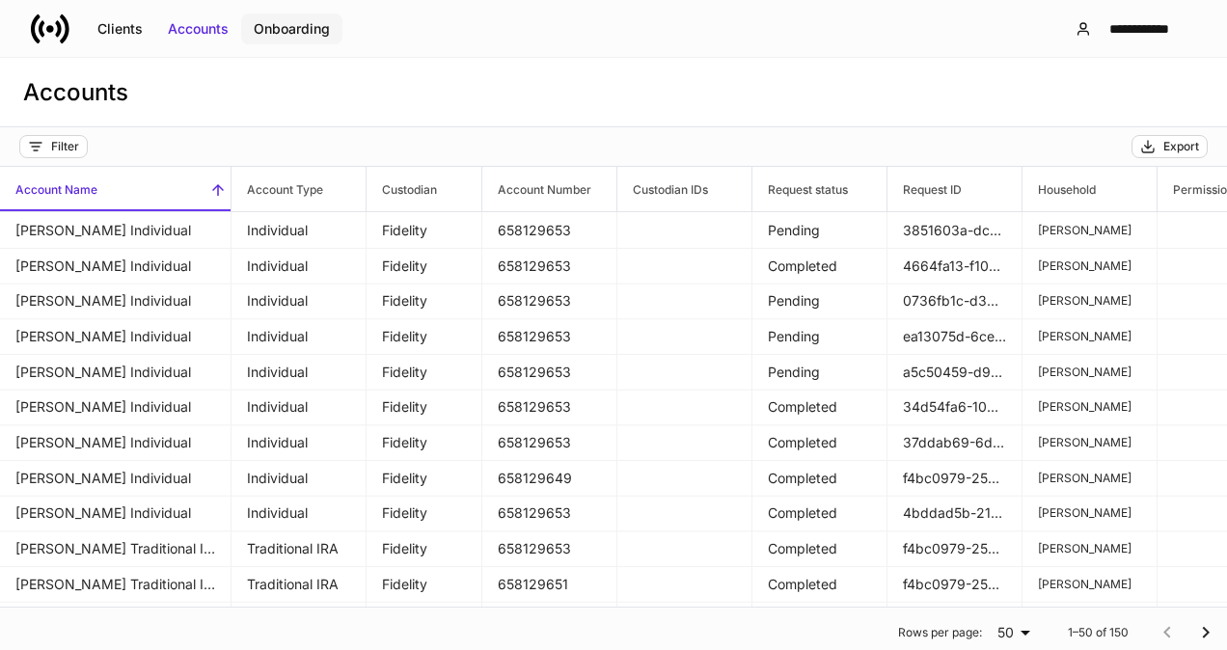
click at [289, 24] on div "Onboarding" at bounding box center [292, 28] width 76 height 19
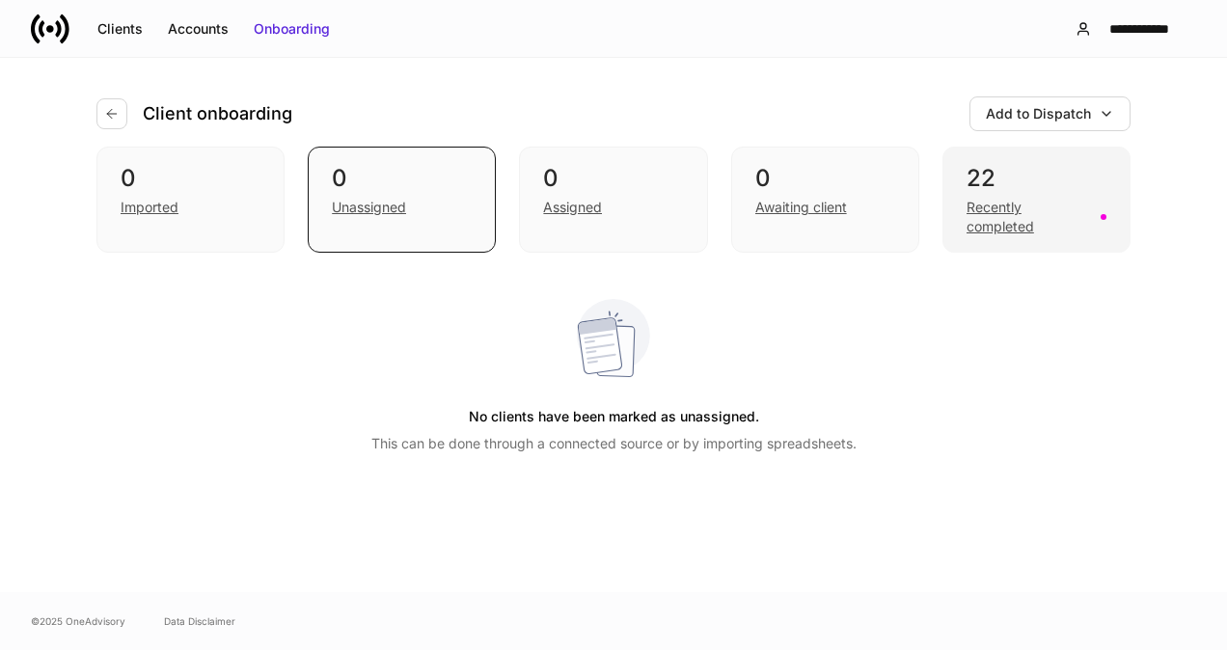
click at [1013, 193] on div "22" at bounding box center [1036, 178] width 140 height 31
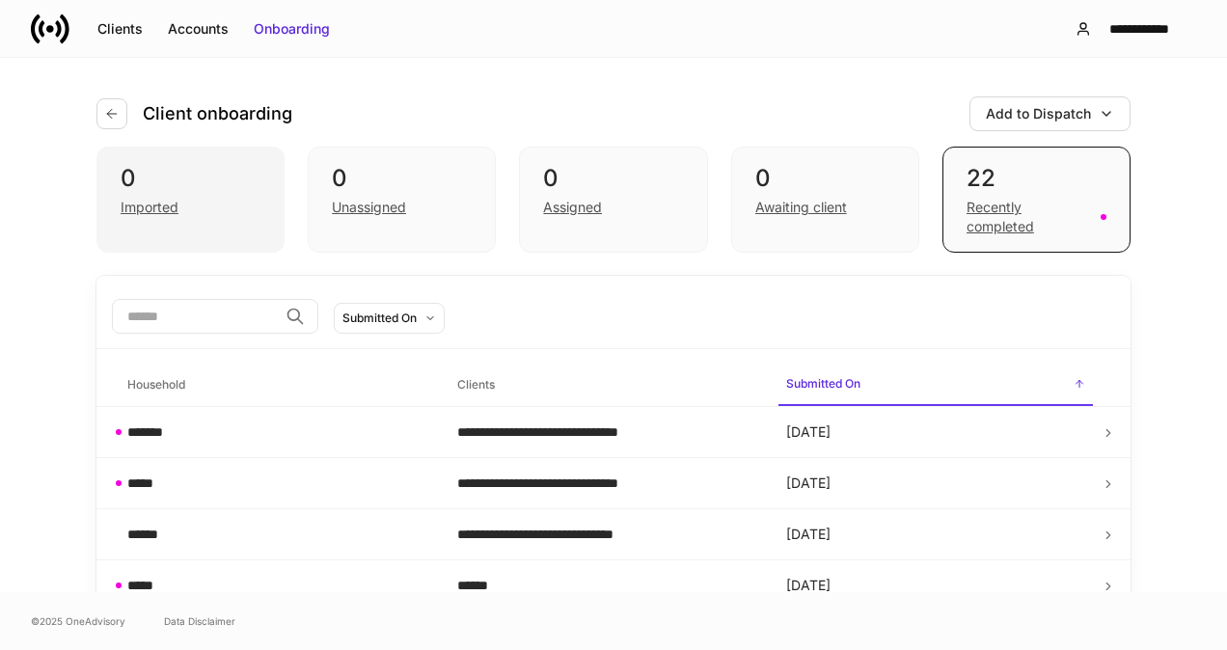
click at [167, 180] on div "0" at bounding box center [191, 178] width 140 height 31
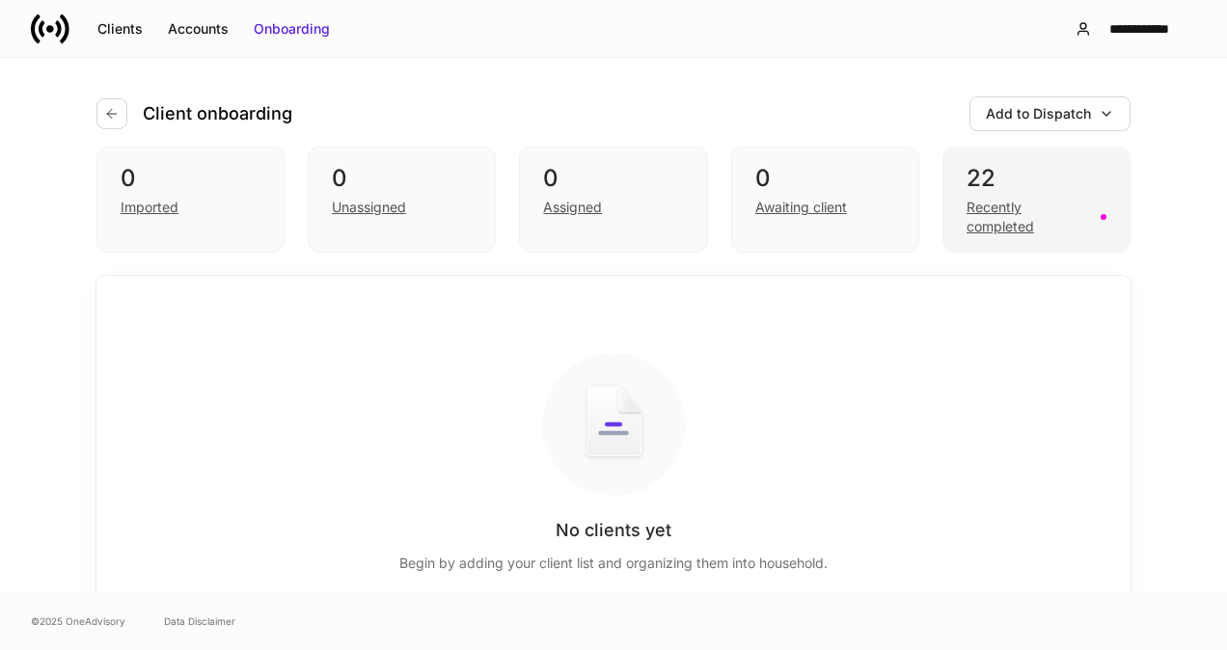
click at [1105, 185] on div "22 Recently completed" at bounding box center [1036, 200] width 188 height 106
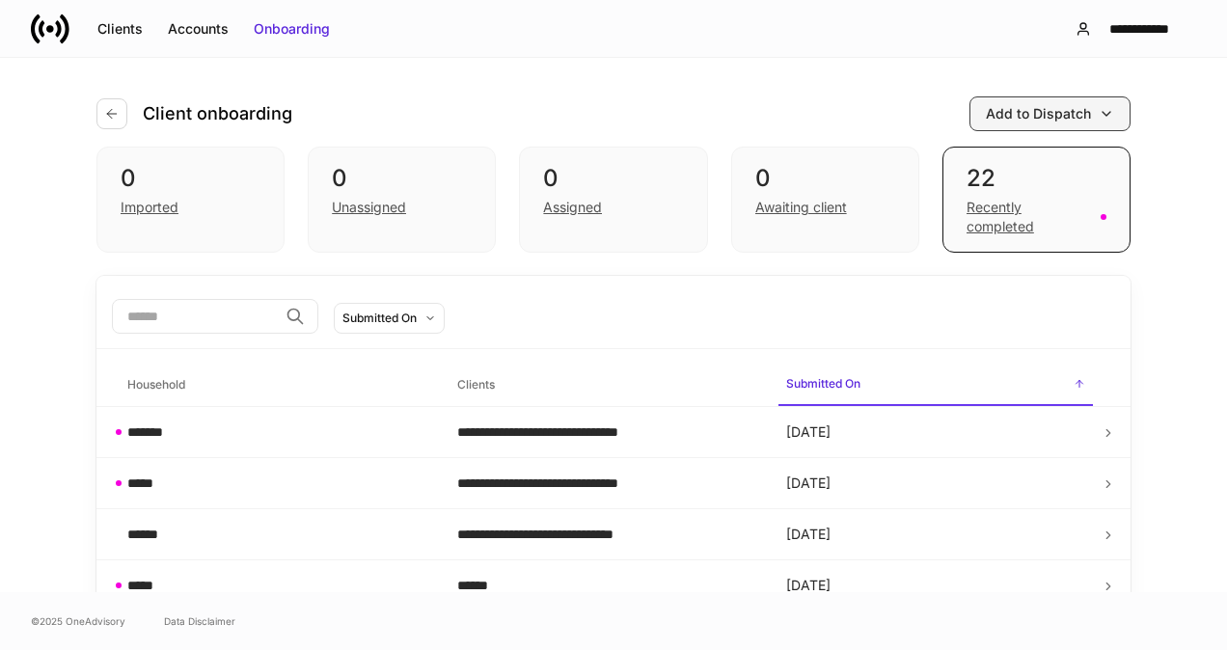
click at [1116, 117] on button "Add to Dispatch" at bounding box center [1049, 113] width 161 height 35
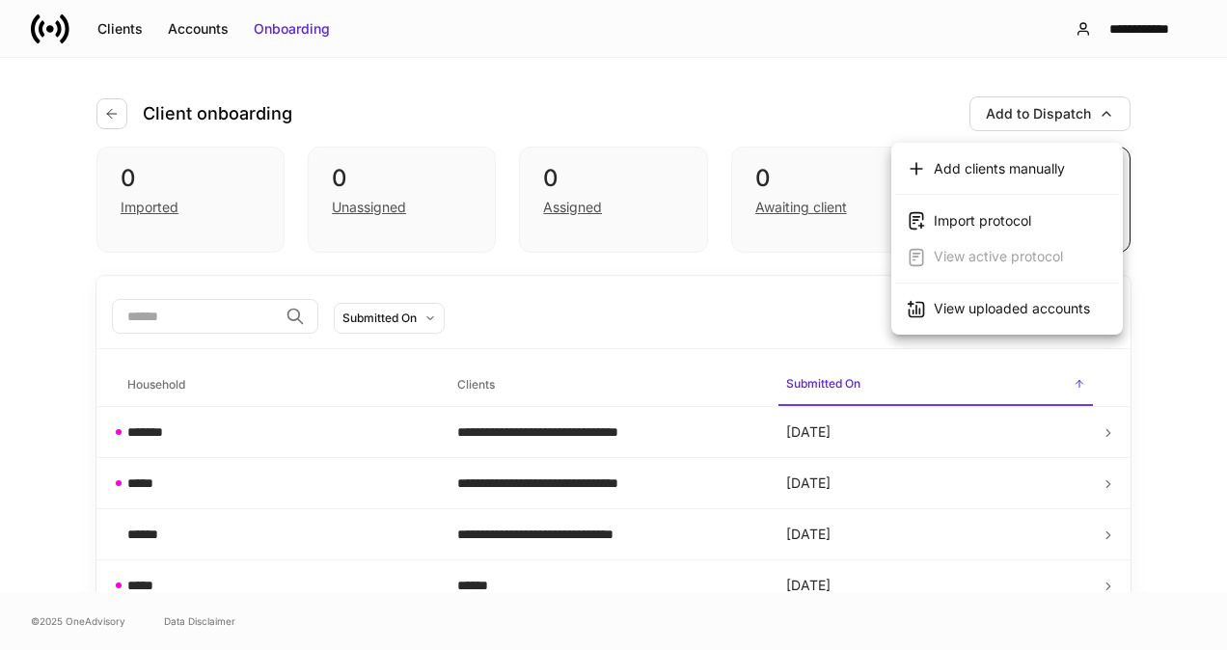
click at [962, 167] on div "Add clients manually" at bounding box center [998, 168] width 131 height 19
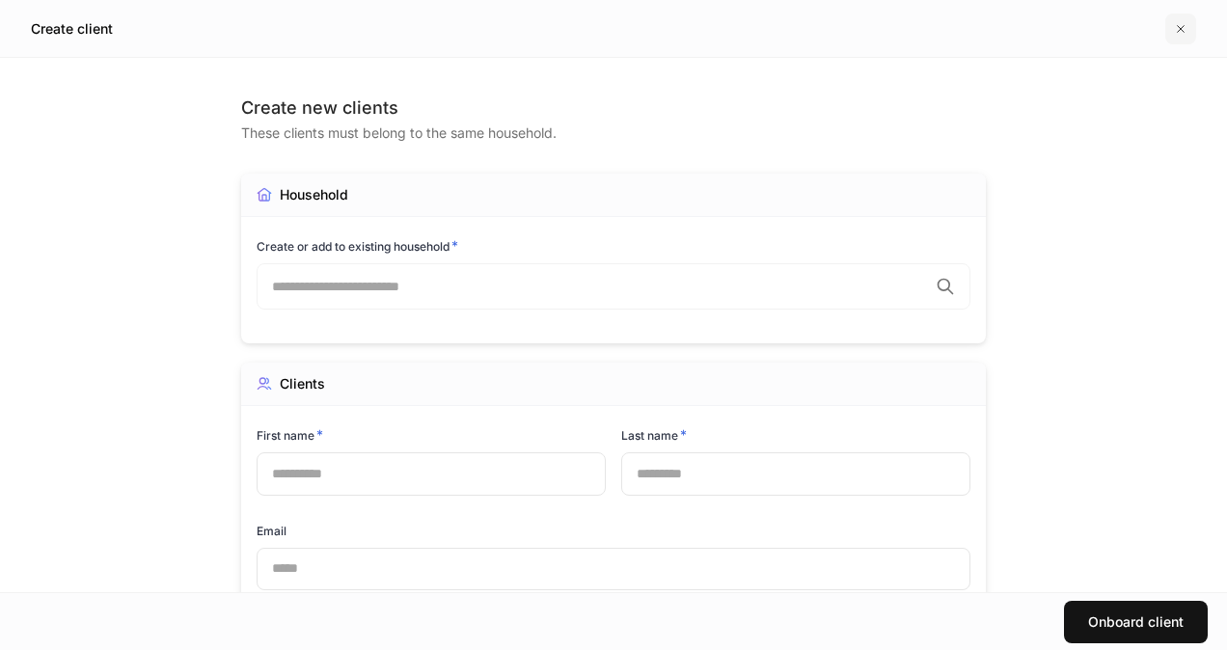
click at [1195, 36] on button "button" at bounding box center [1180, 29] width 31 height 31
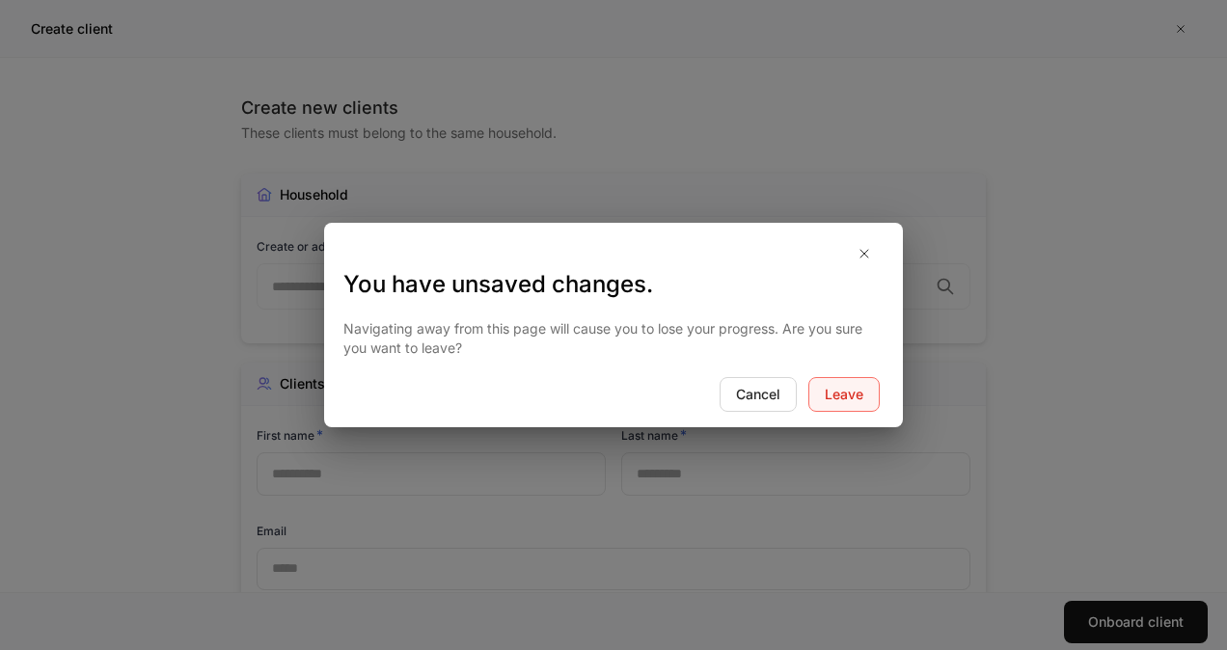
click at [860, 399] on div "Leave" at bounding box center [843, 394] width 39 height 19
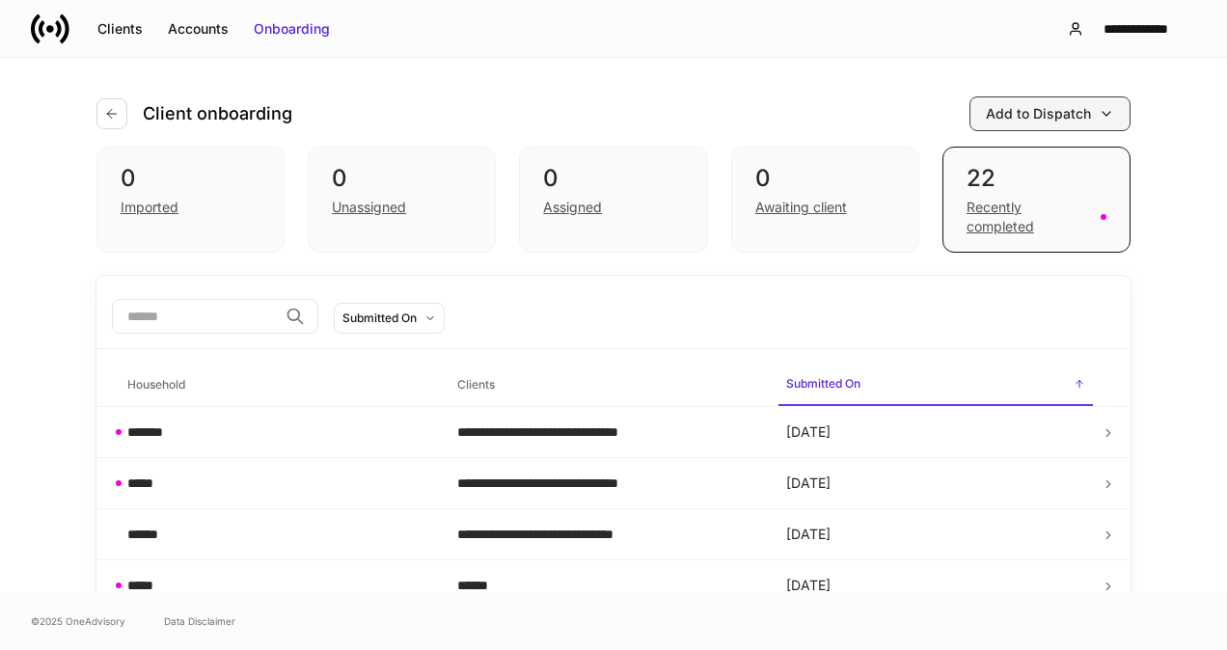
click at [1099, 114] on icon "button" at bounding box center [1105, 113] width 15 height 15
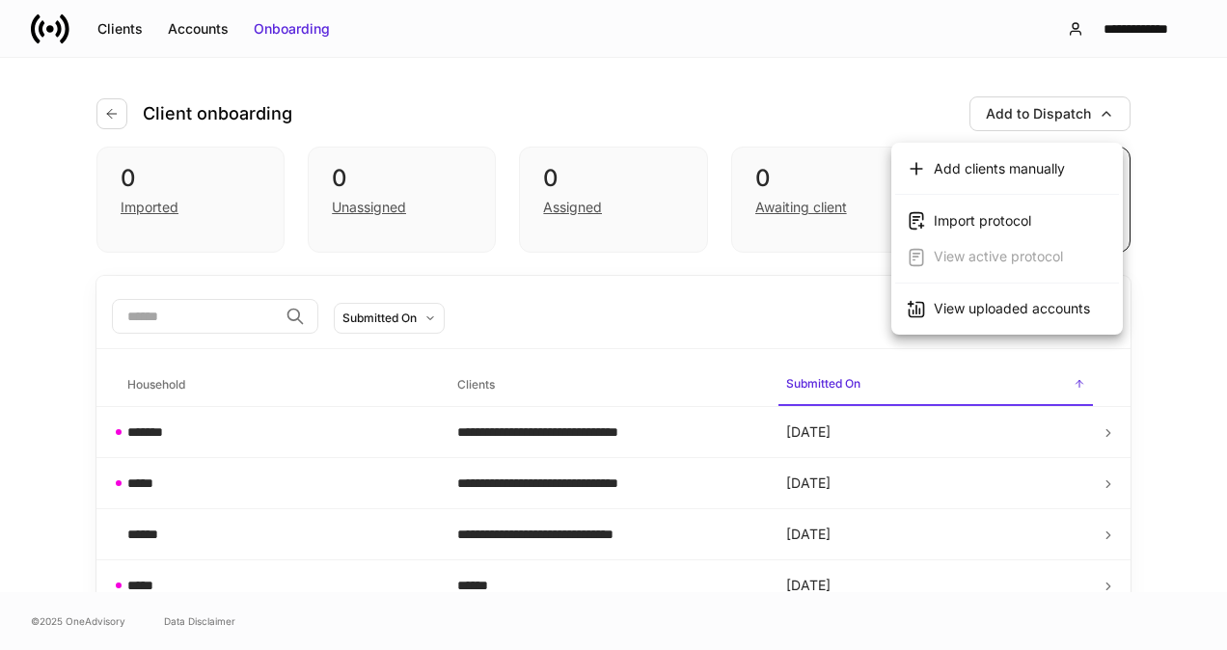
click at [1011, 216] on div "Import protocol" at bounding box center [981, 220] width 97 height 19
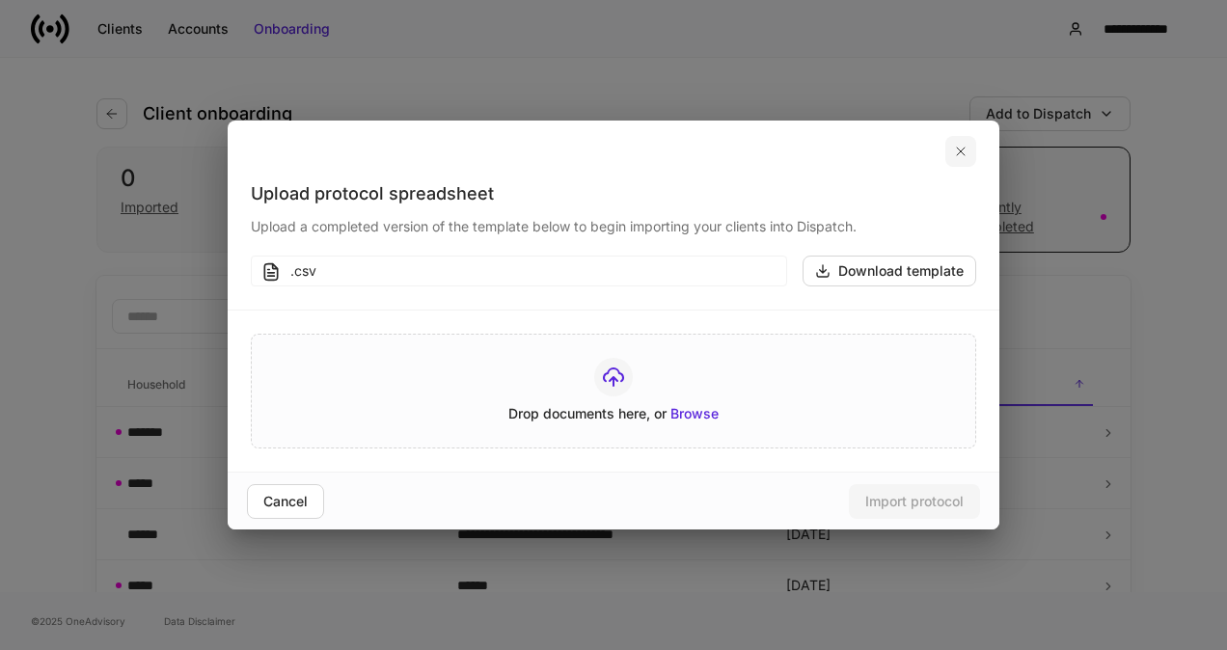
click at [961, 158] on icon "button" at bounding box center [960, 151] width 15 height 15
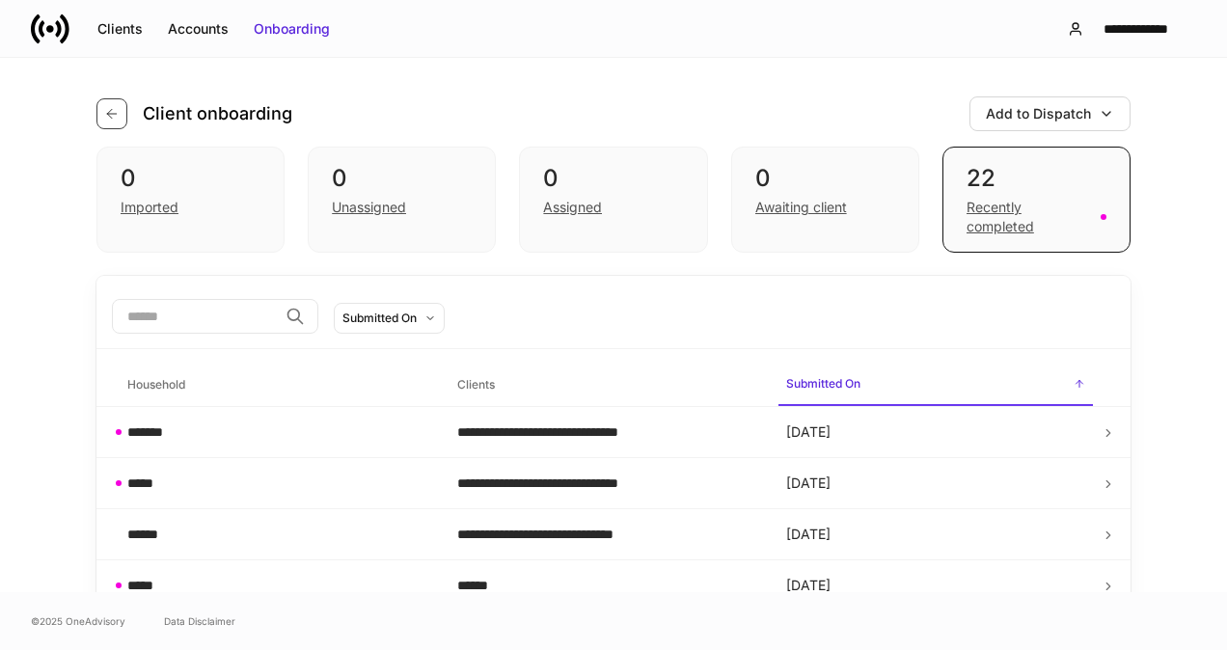
click at [108, 110] on icon "button" at bounding box center [111, 113] width 15 height 15
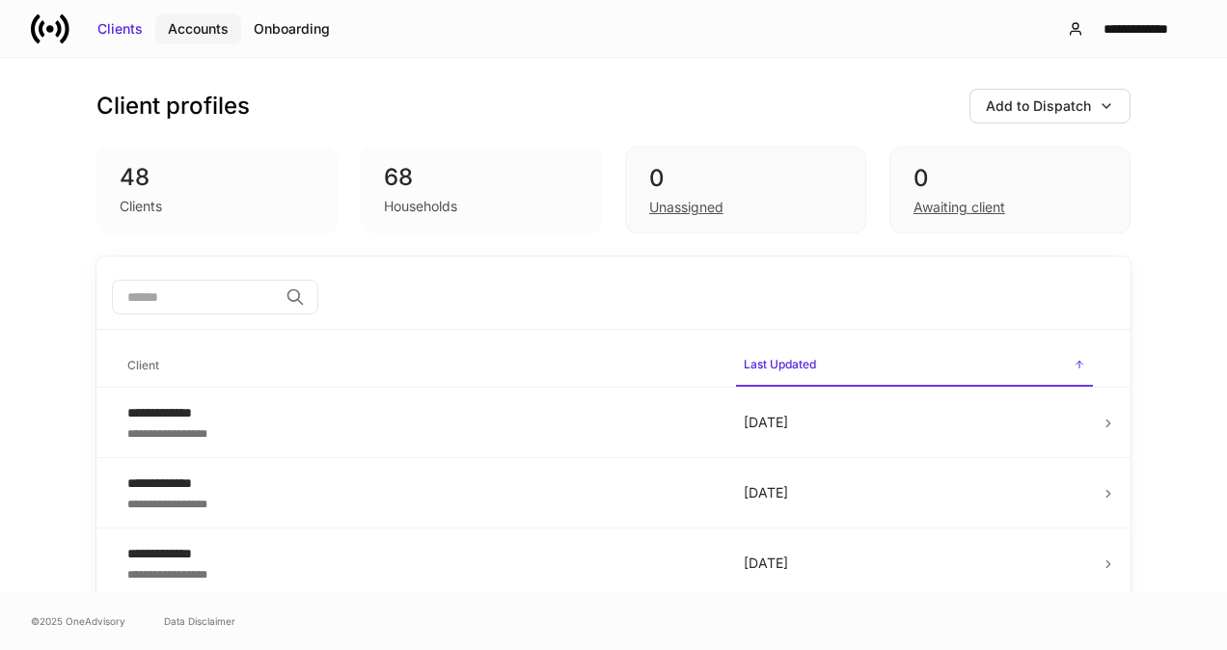
click at [194, 35] on div "Accounts" at bounding box center [198, 28] width 61 height 19
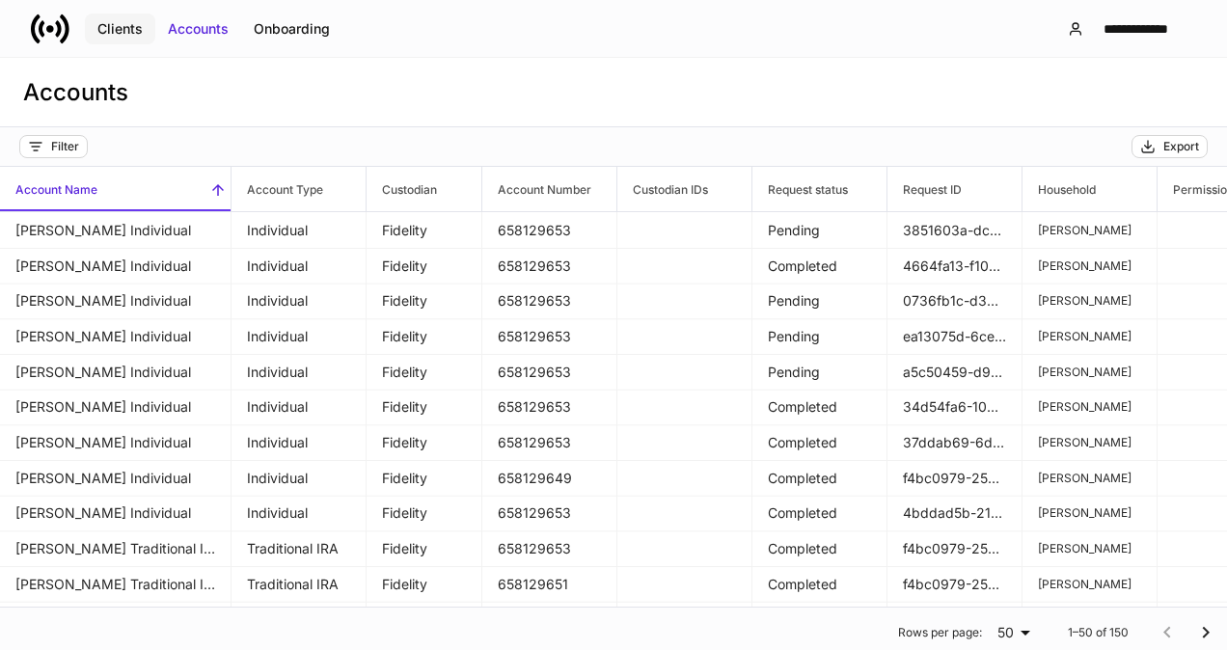
click at [139, 27] on div "Clients" at bounding box center [119, 28] width 45 height 19
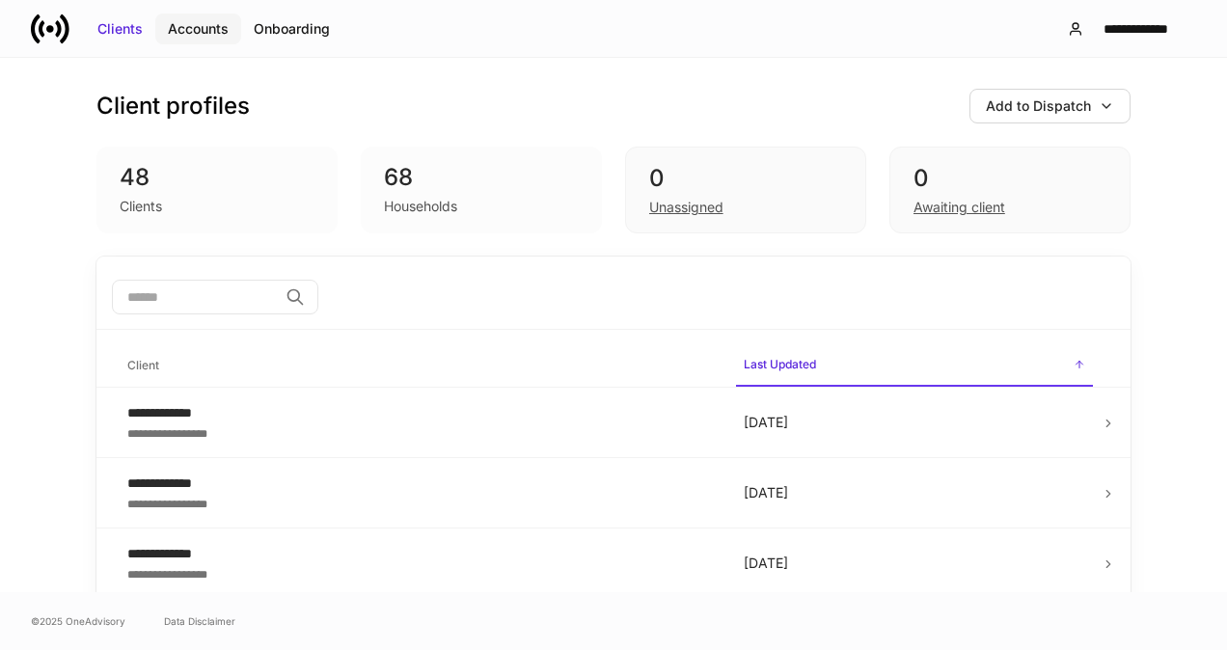
click at [218, 26] on div "Accounts" at bounding box center [198, 28] width 61 height 19
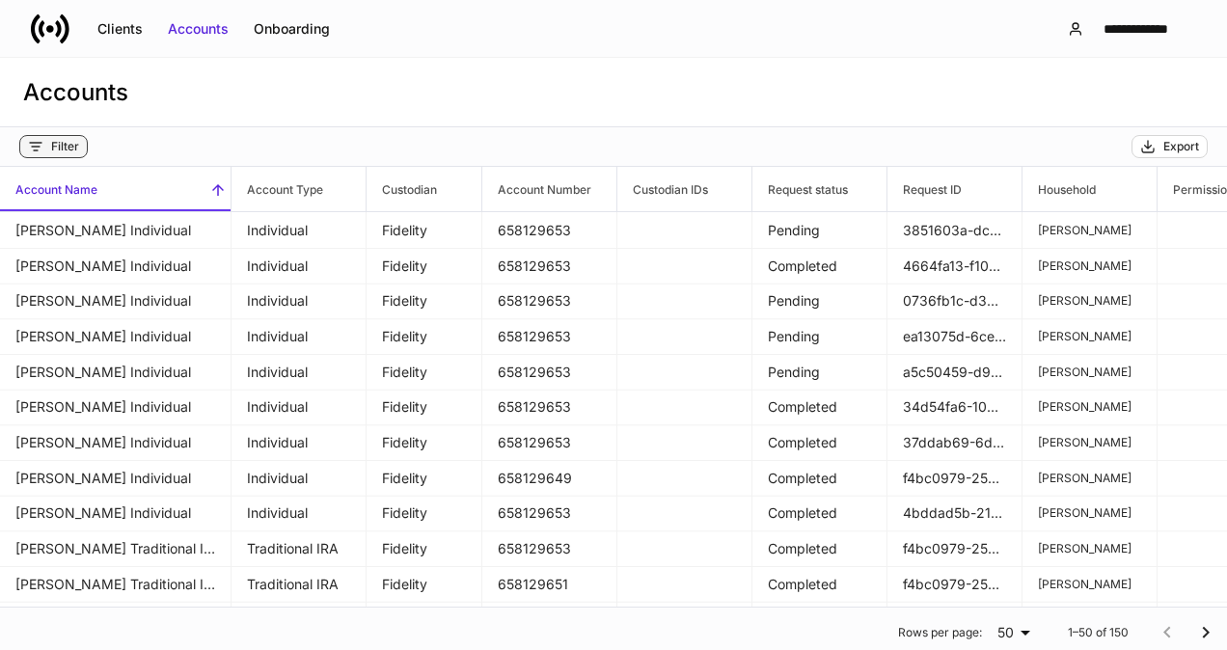
click at [73, 152] on div "Filter" at bounding box center [65, 146] width 28 height 15
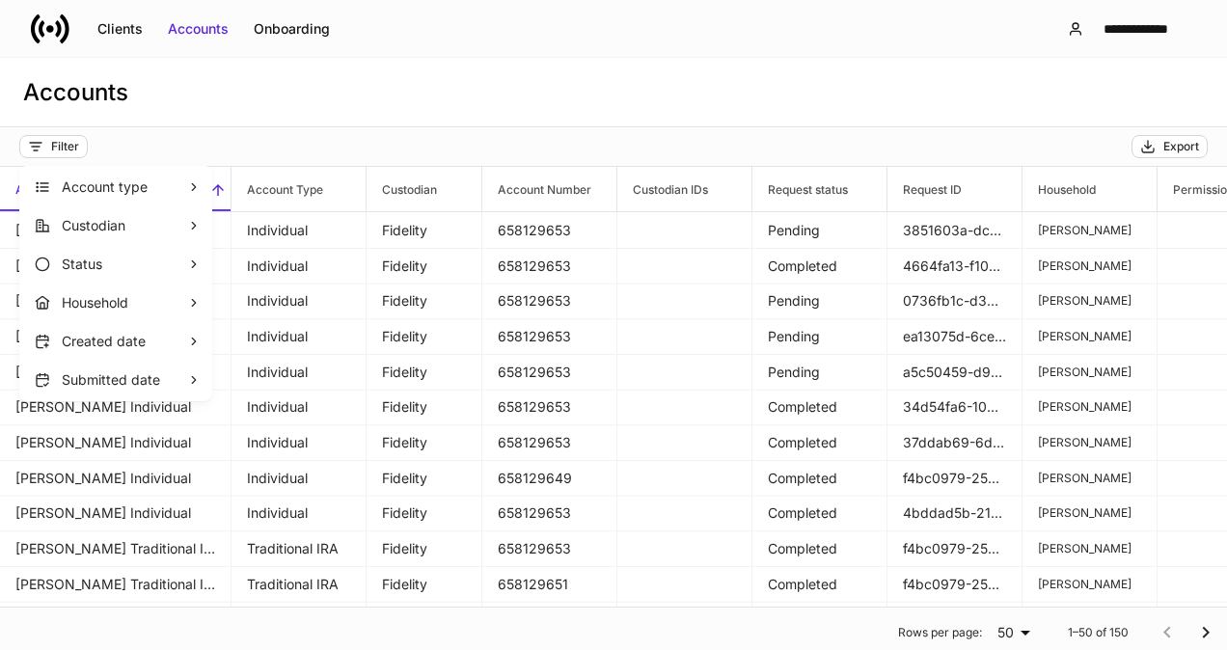
click at [114, 39] on div at bounding box center [613, 325] width 1227 height 650
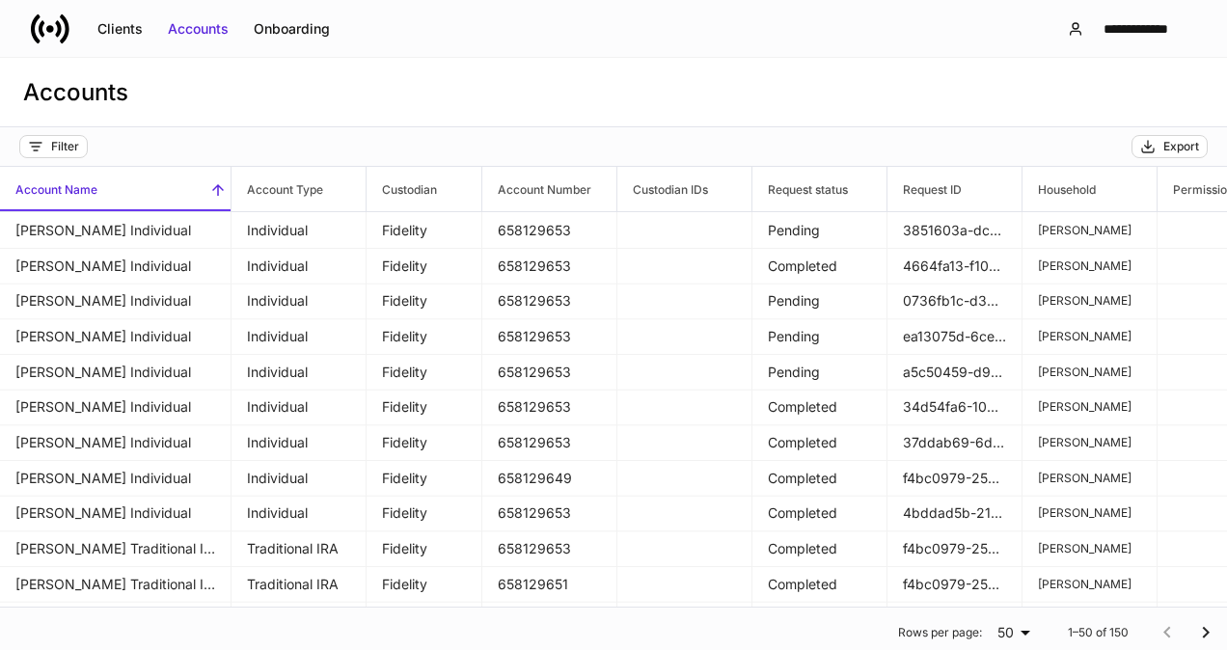
click at [122, 30] on div "Clients" at bounding box center [119, 28] width 45 height 19
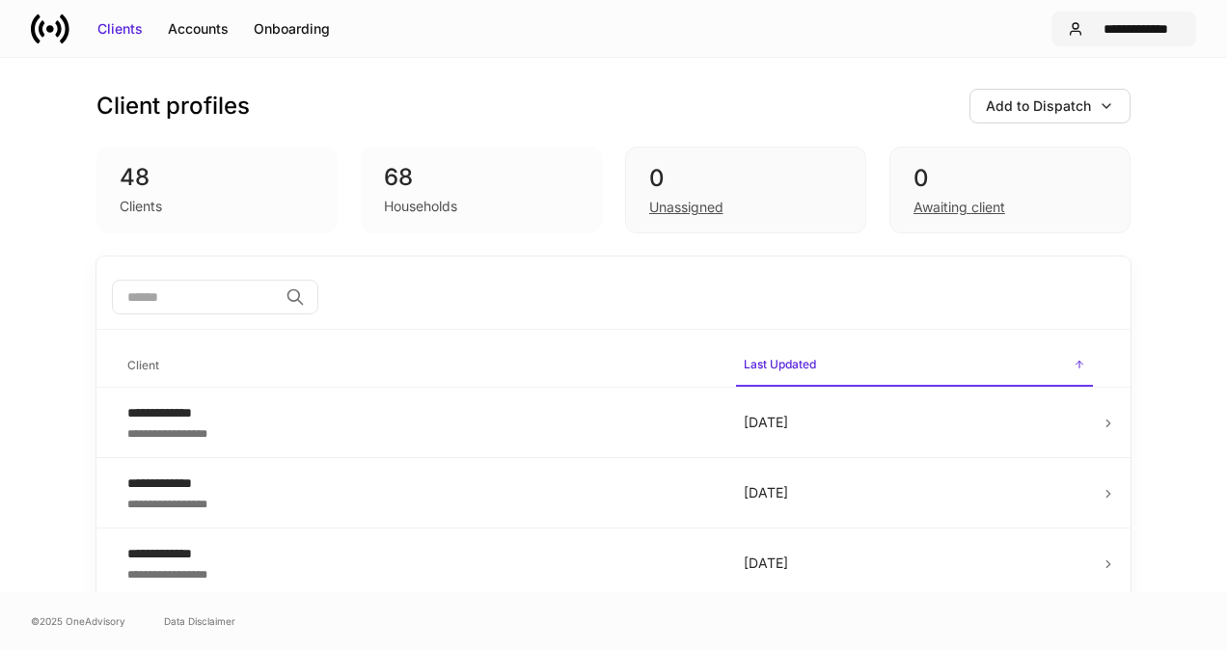
click at [1148, 28] on div "**********" at bounding box center [1135, 28] width 89 height 19
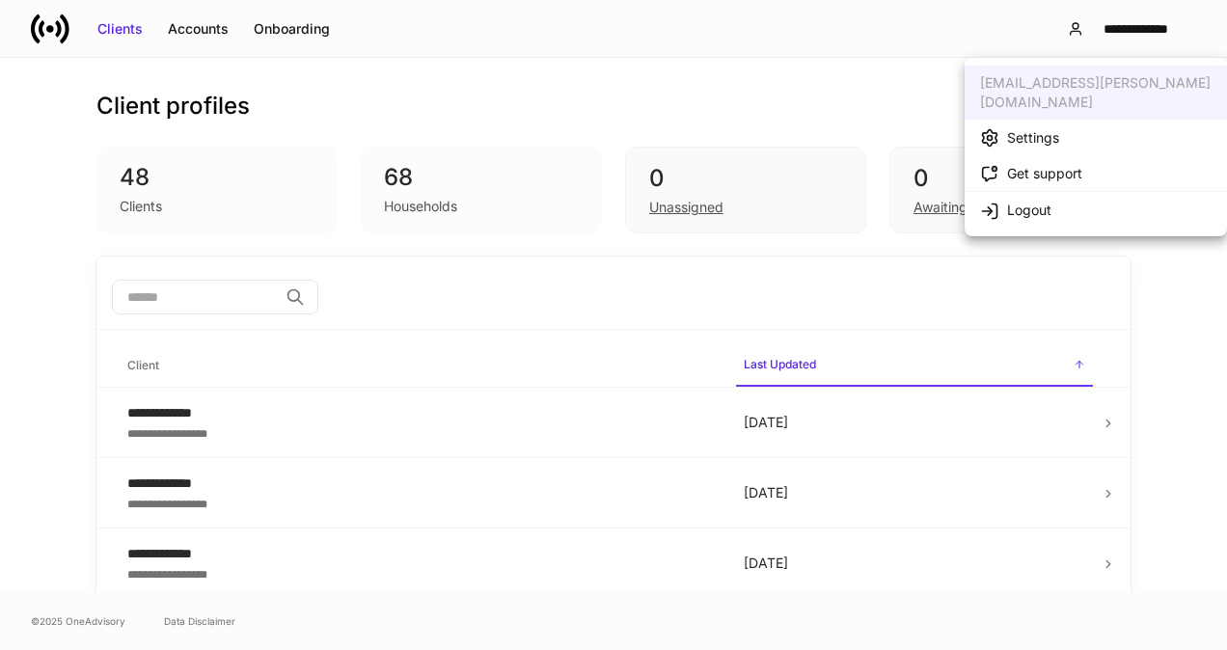
click at [1049, 128] on div "Settings" at bounding box center [1033, 137] width 52 height 19
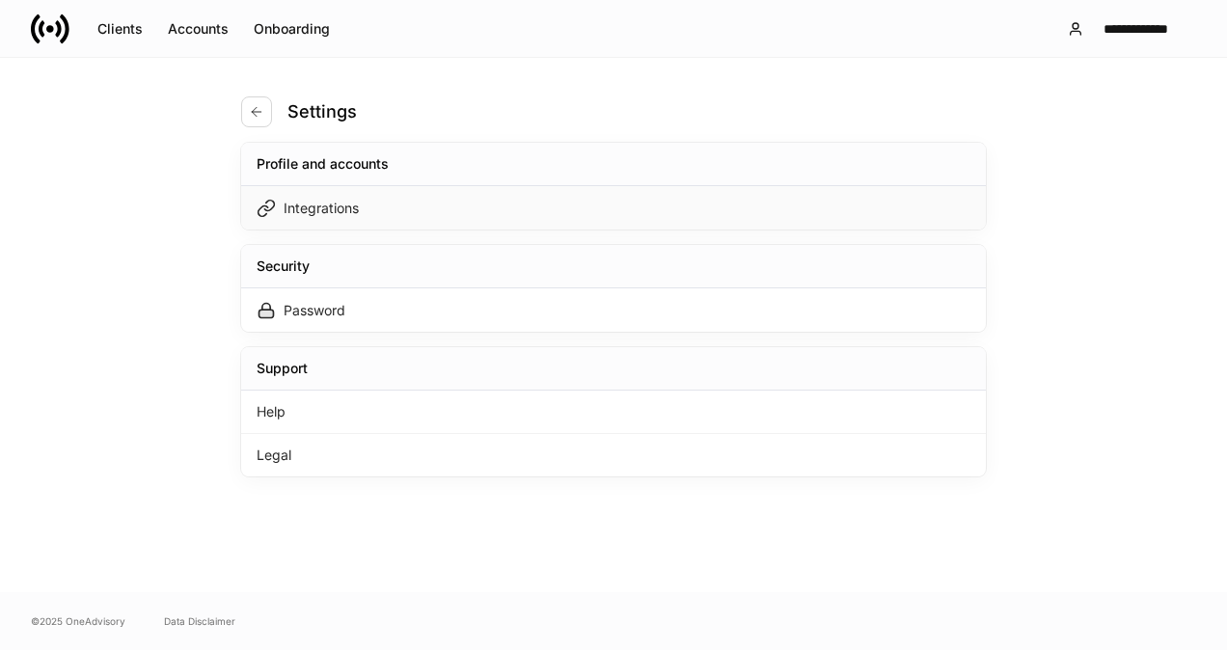
click at [757, 221] on div "Integrations" at bounding box center [613, 207] width 744 height 43
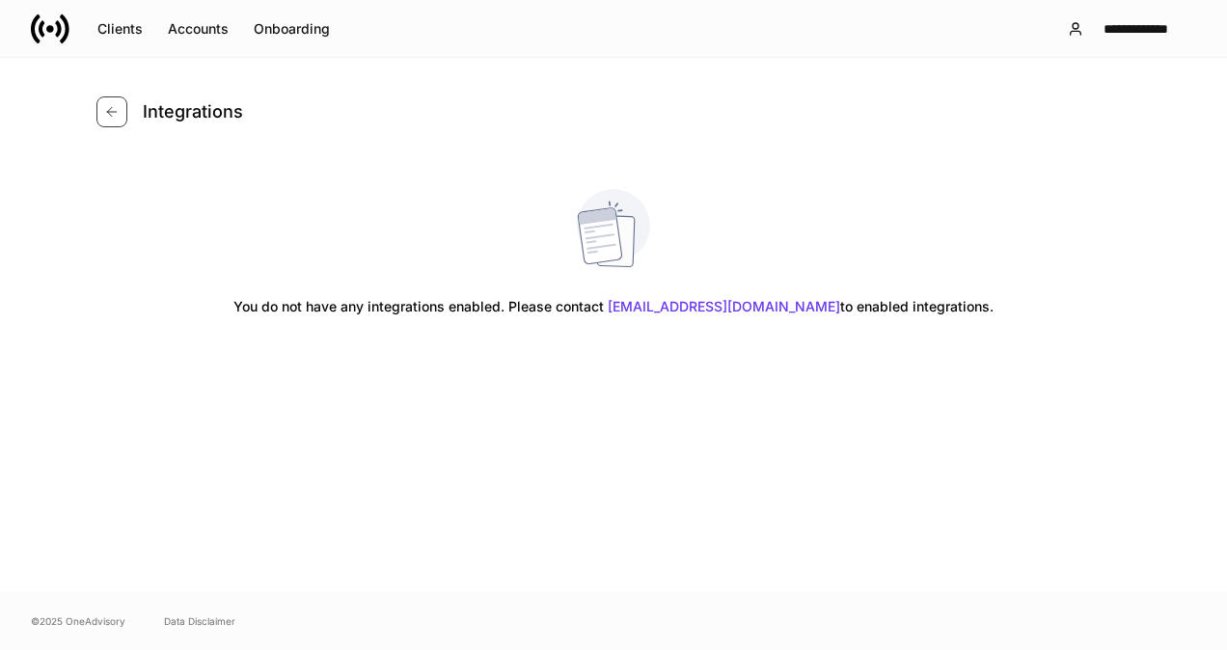
click at [108, 119] on icon "button" at bounding box center [111, 111] width 15 height 15
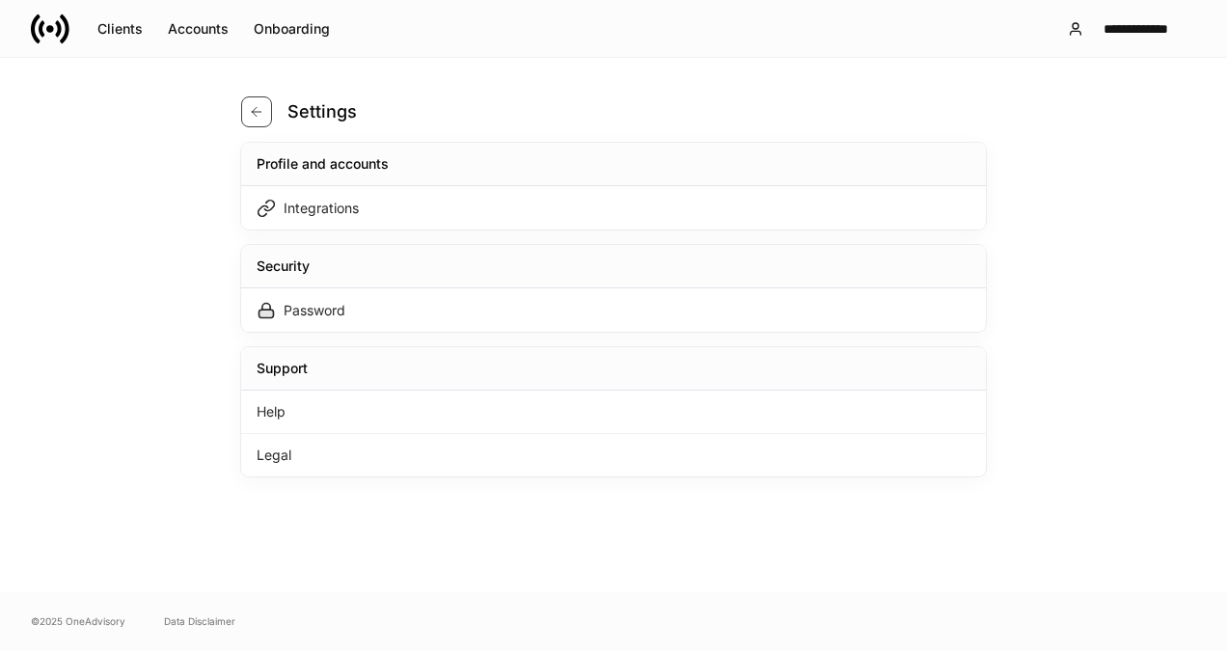
click at [268, 103] on button "button" at bounding box center [256, 111] width 31 height 31
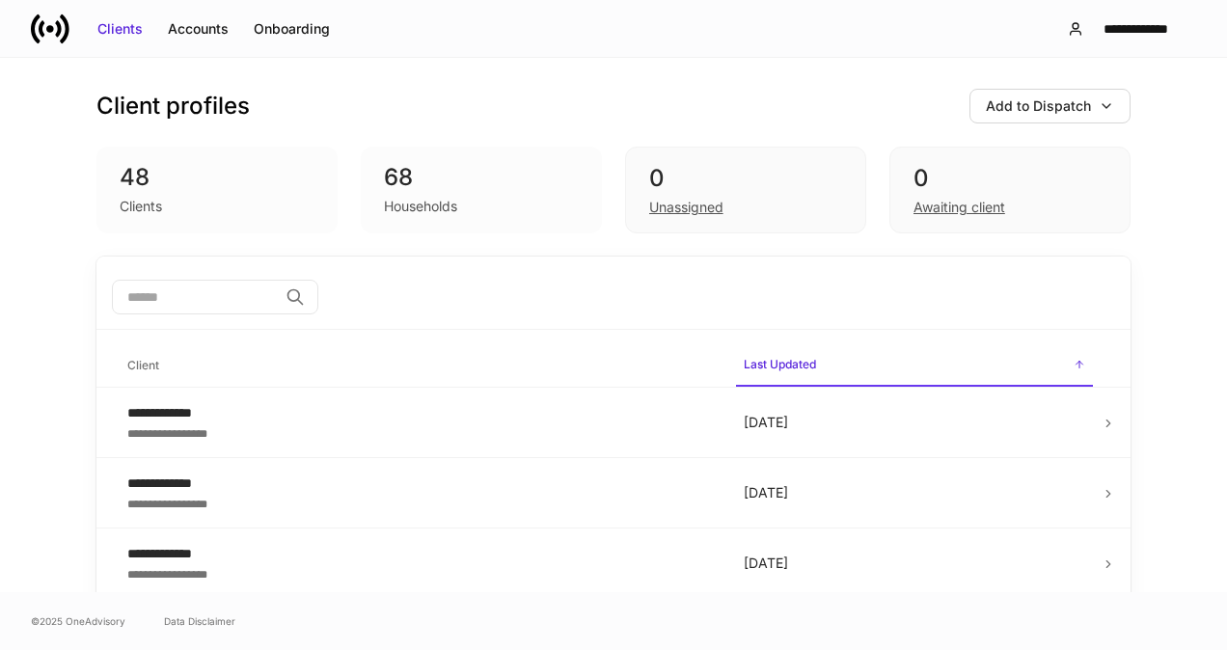
click at [332, 122] on div "Client profiles Add to Dispatch" at bounding box center [613, 106] width 1034 height 35
click at [1075, 106] on div "Add to Dispatch" at bounding box center [1038, 105] width 105 height 19
